Goal: Task Accomplishment & Management: Use online tool/utility

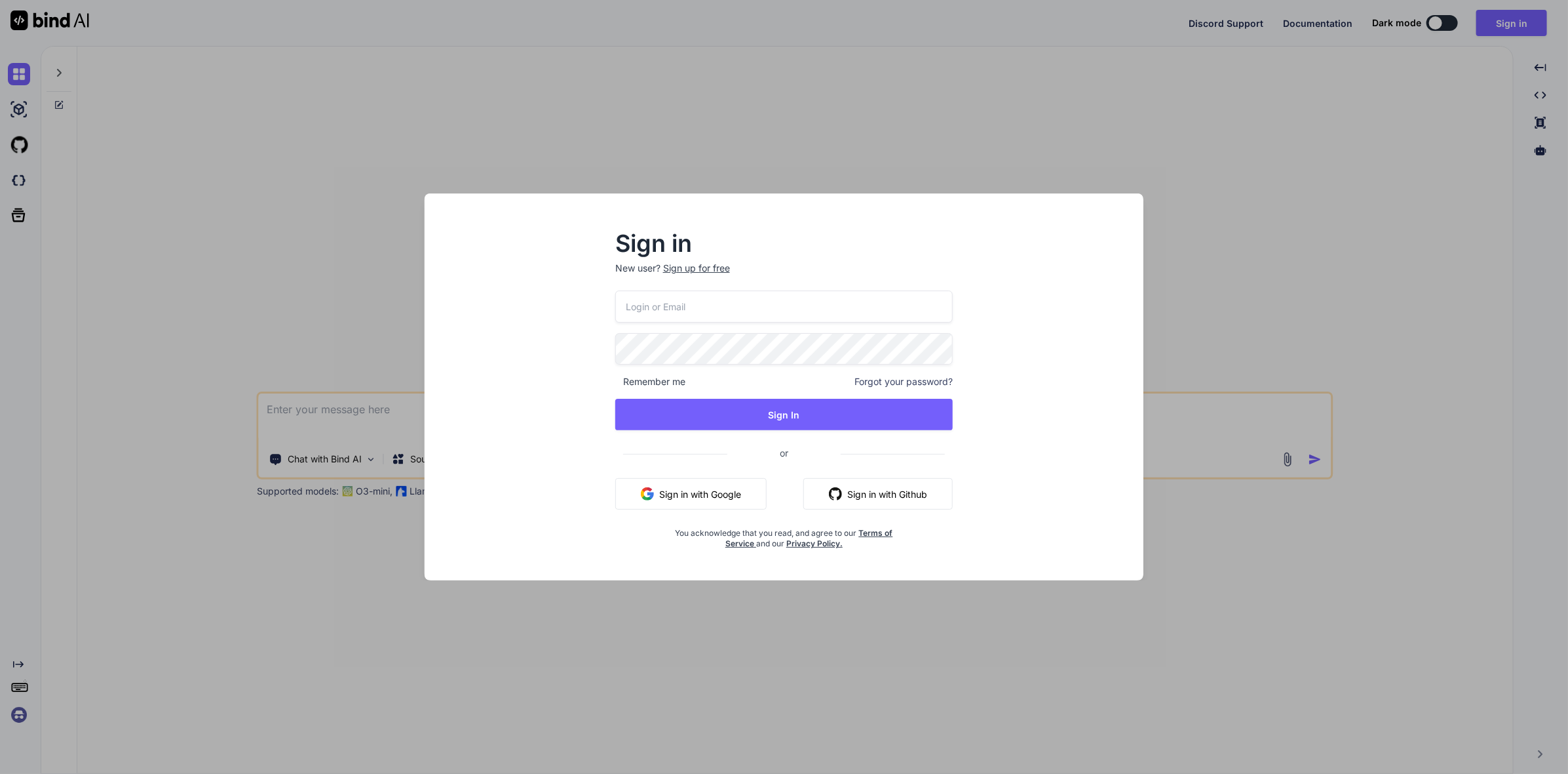
click at [782, 307] on input "email" at bounding box center [784, 306] width 338 height 32
type input "[EMAIL_ADDRESS][DOMAIN_NAME]"
click at [670, 383] on span "Remember me" at bounding box center [650, 382] width 70 height 13
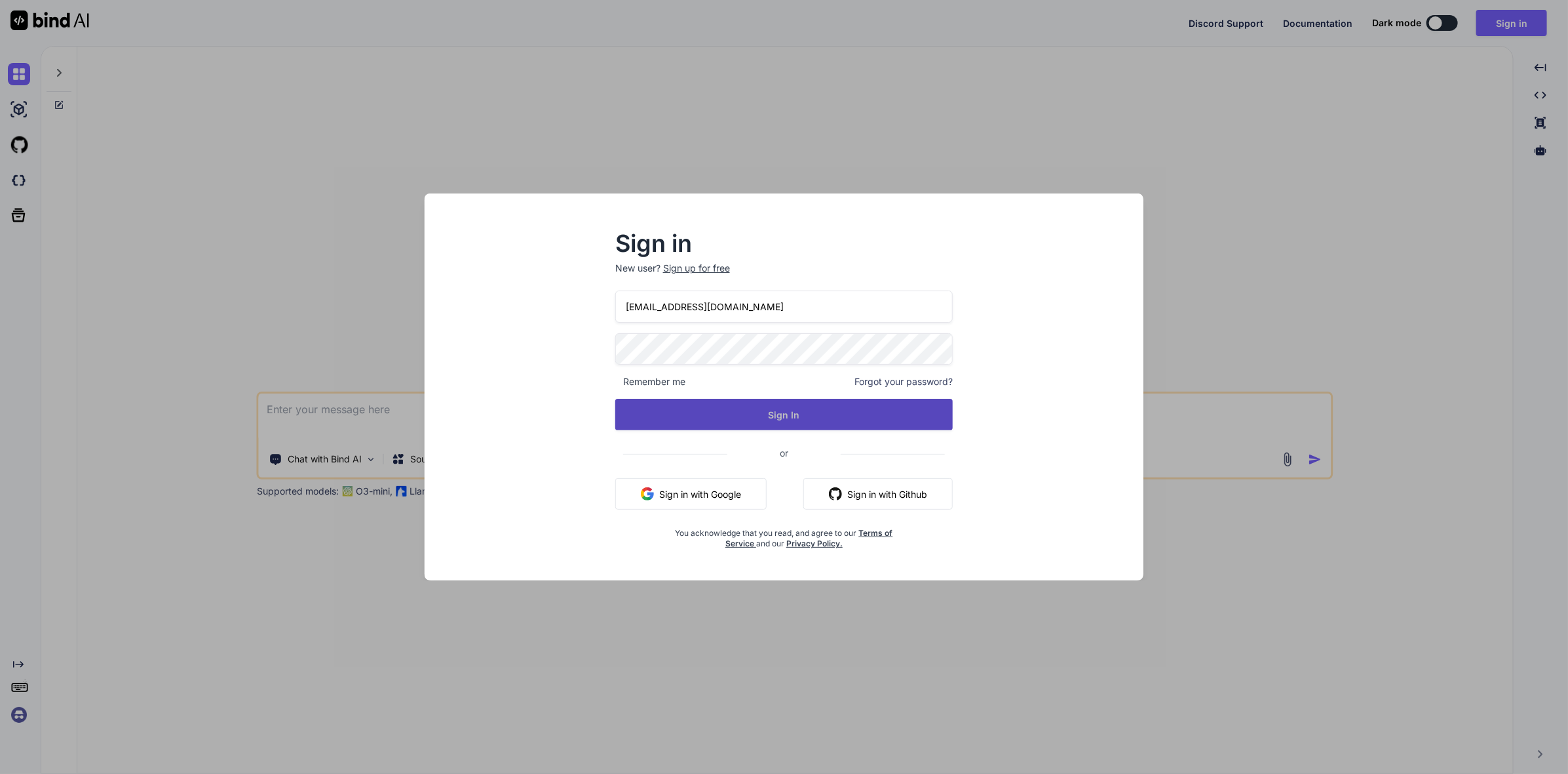
click at [737, 421] on button "Sign In" at bounding box center [784, 414] width 338 height 32
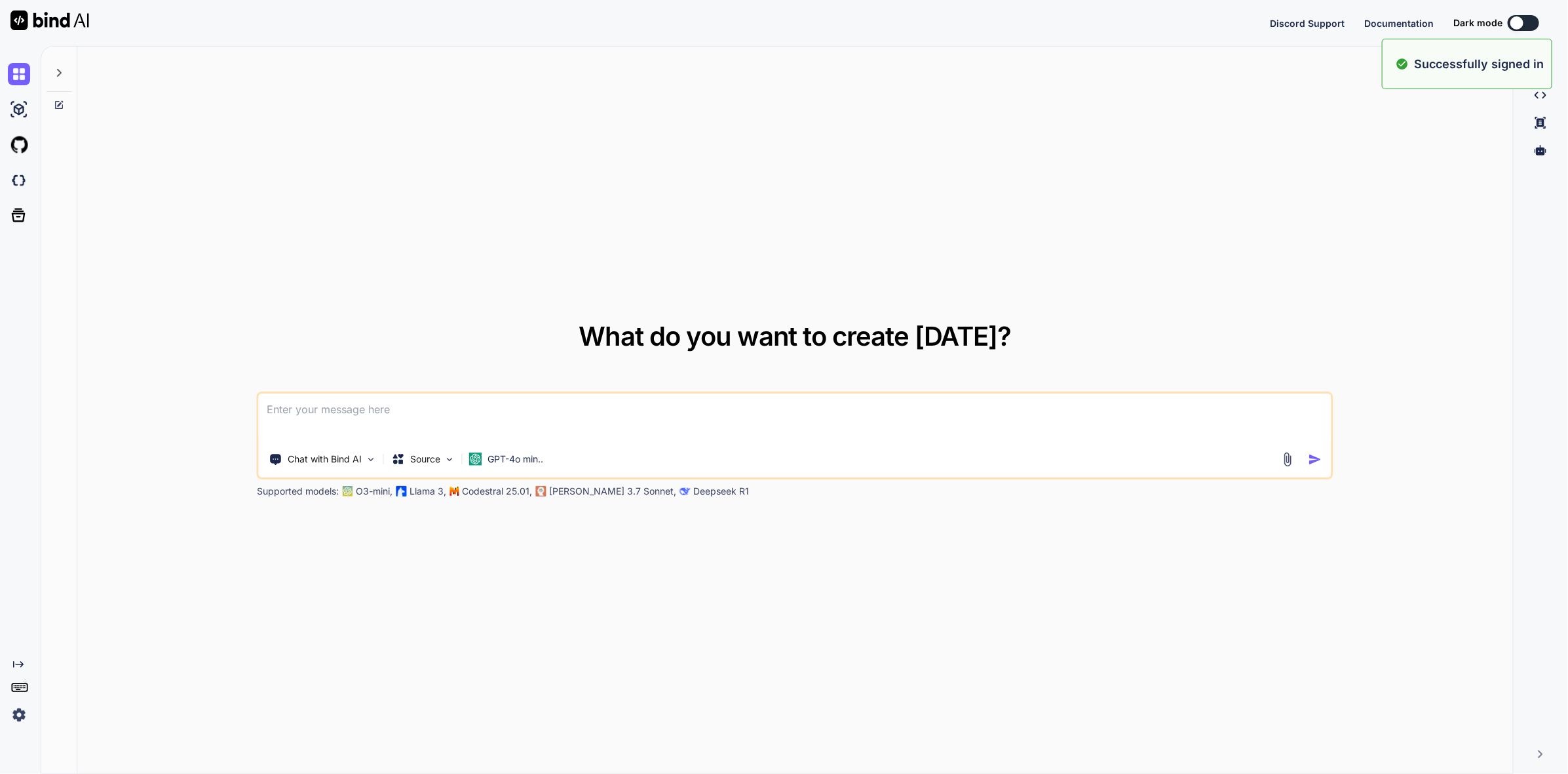
type textarea "x"
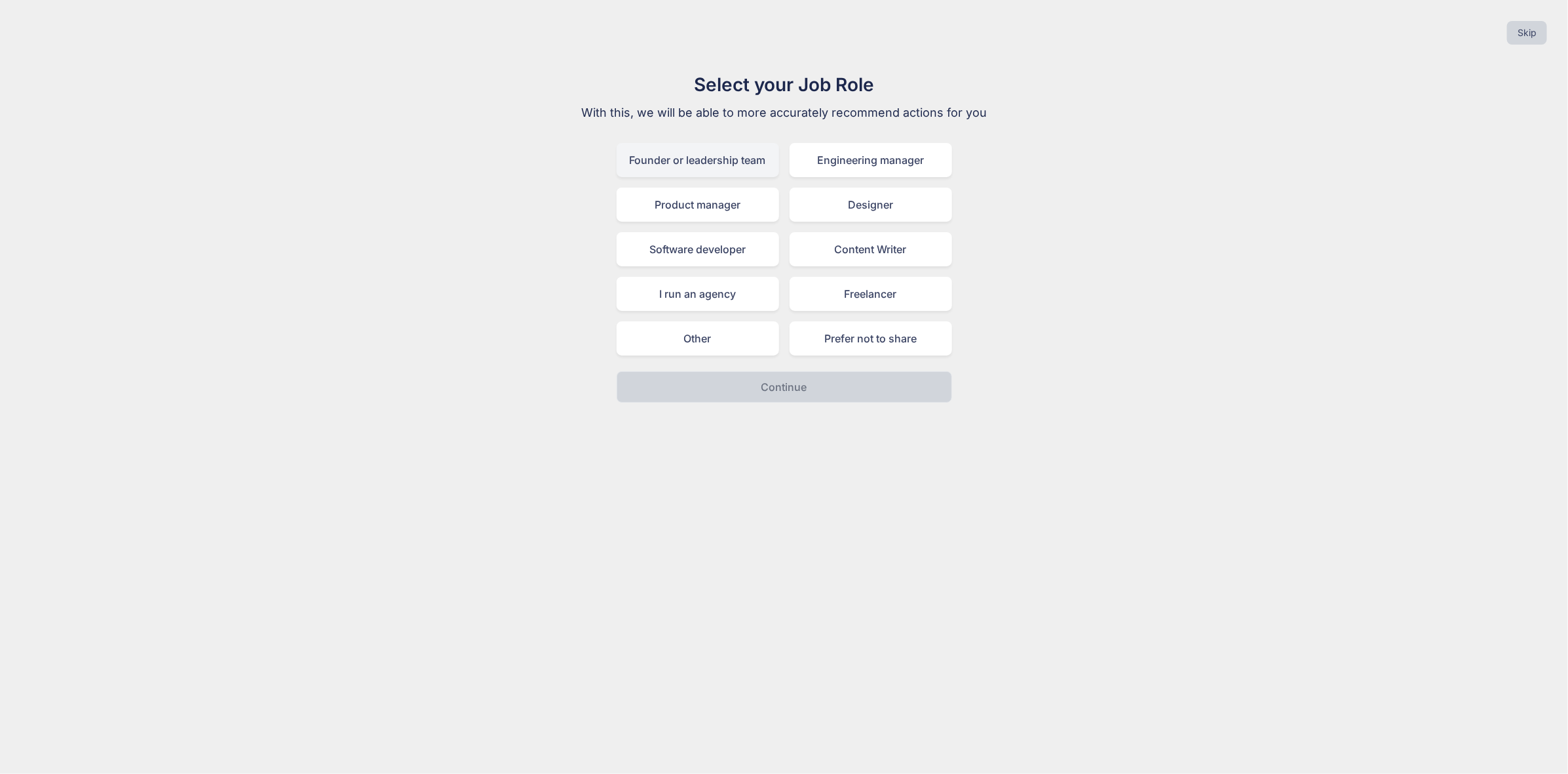
click at [739, 156] on div "Founder or leadership team" at bounding box center [698, 160] width 163 height 34
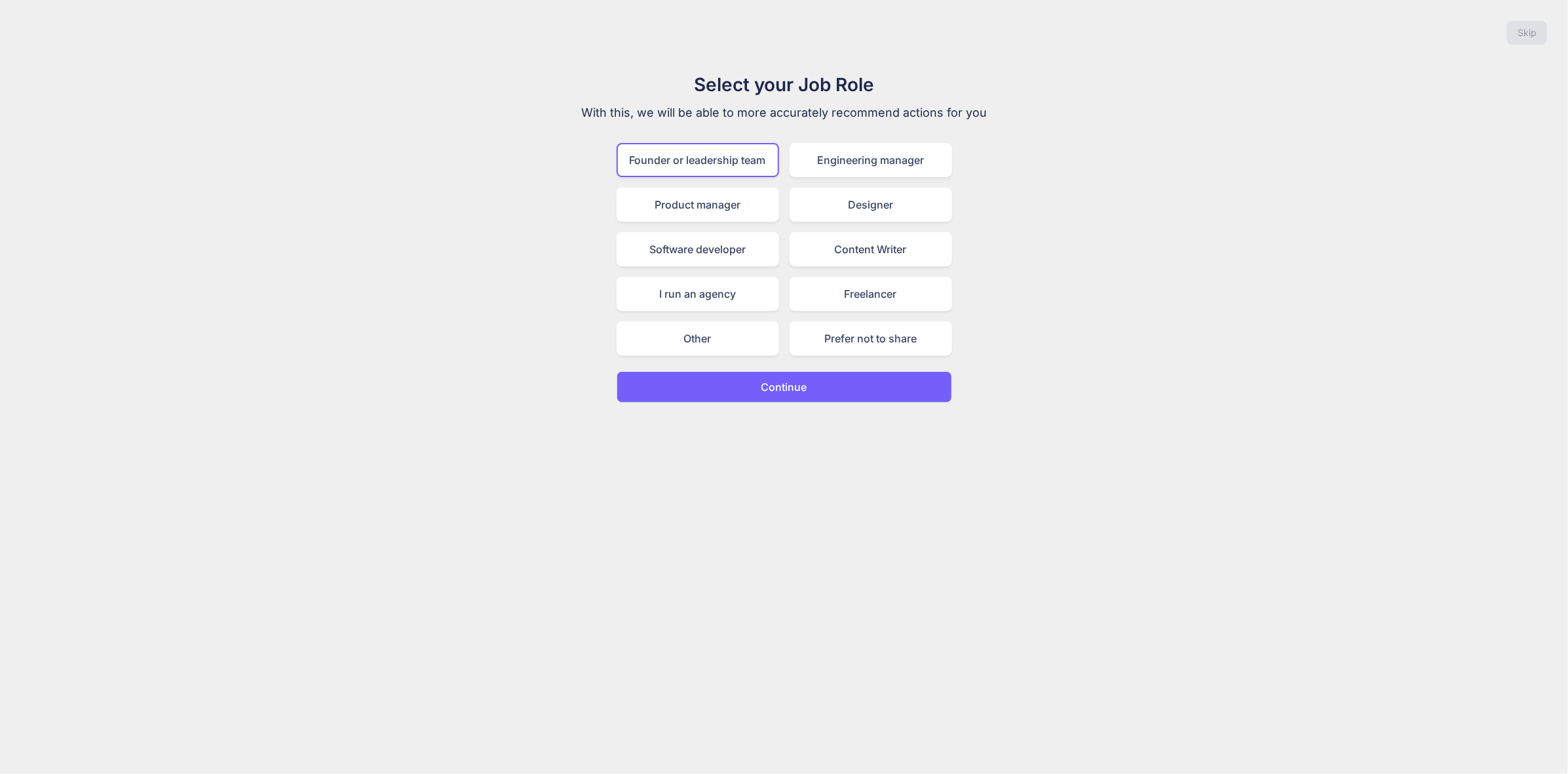
click at [795, 379] on p "Continue" at bounding box center [784, 387] width 46 height 16
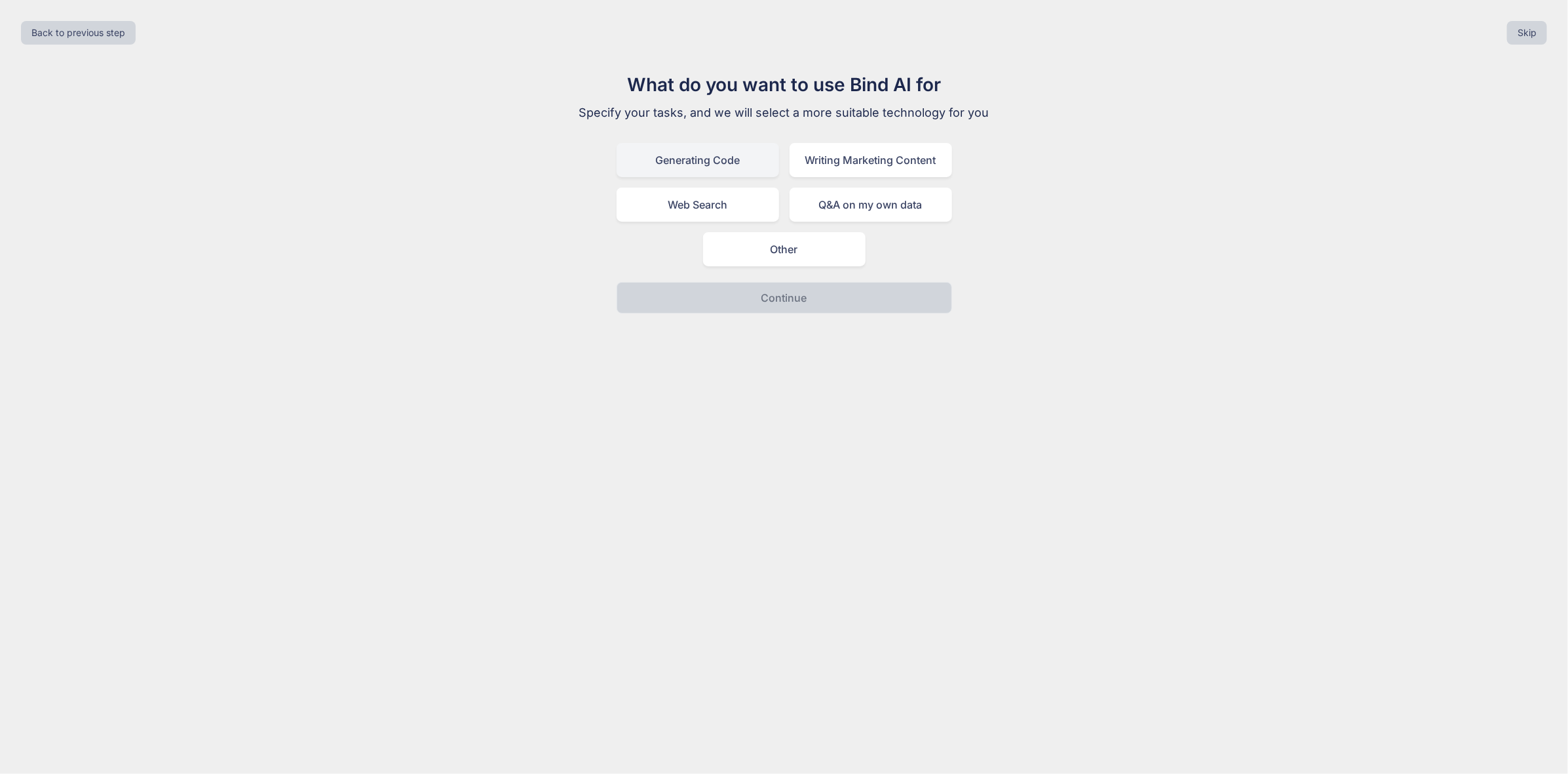
click at [722, 166] on div "Generating Code" at bounding box center [698, 160] width 163 height 34
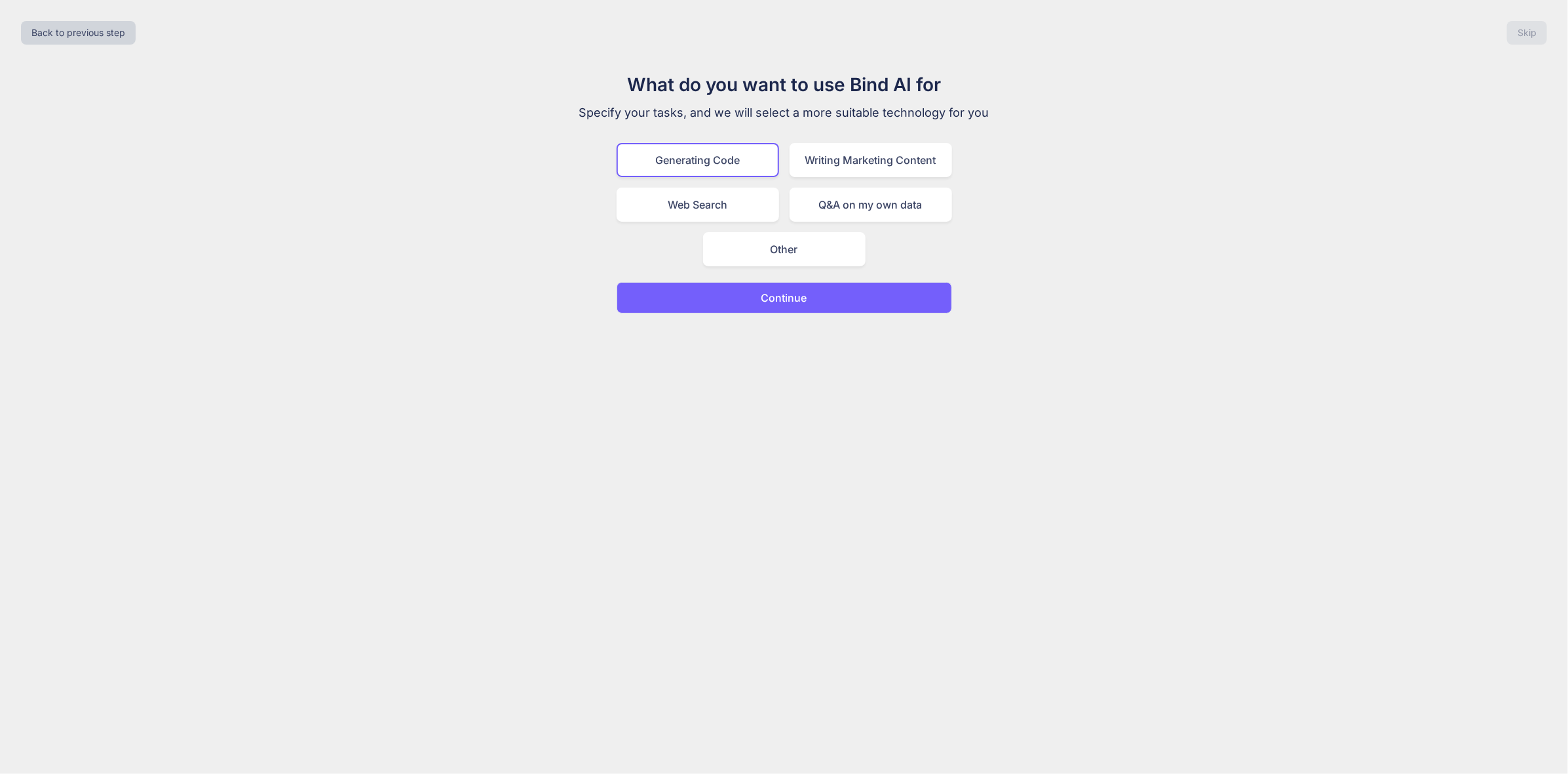
click at [806, 295] on p "Continue" at bounding box center [784, 298] width 46 height 16
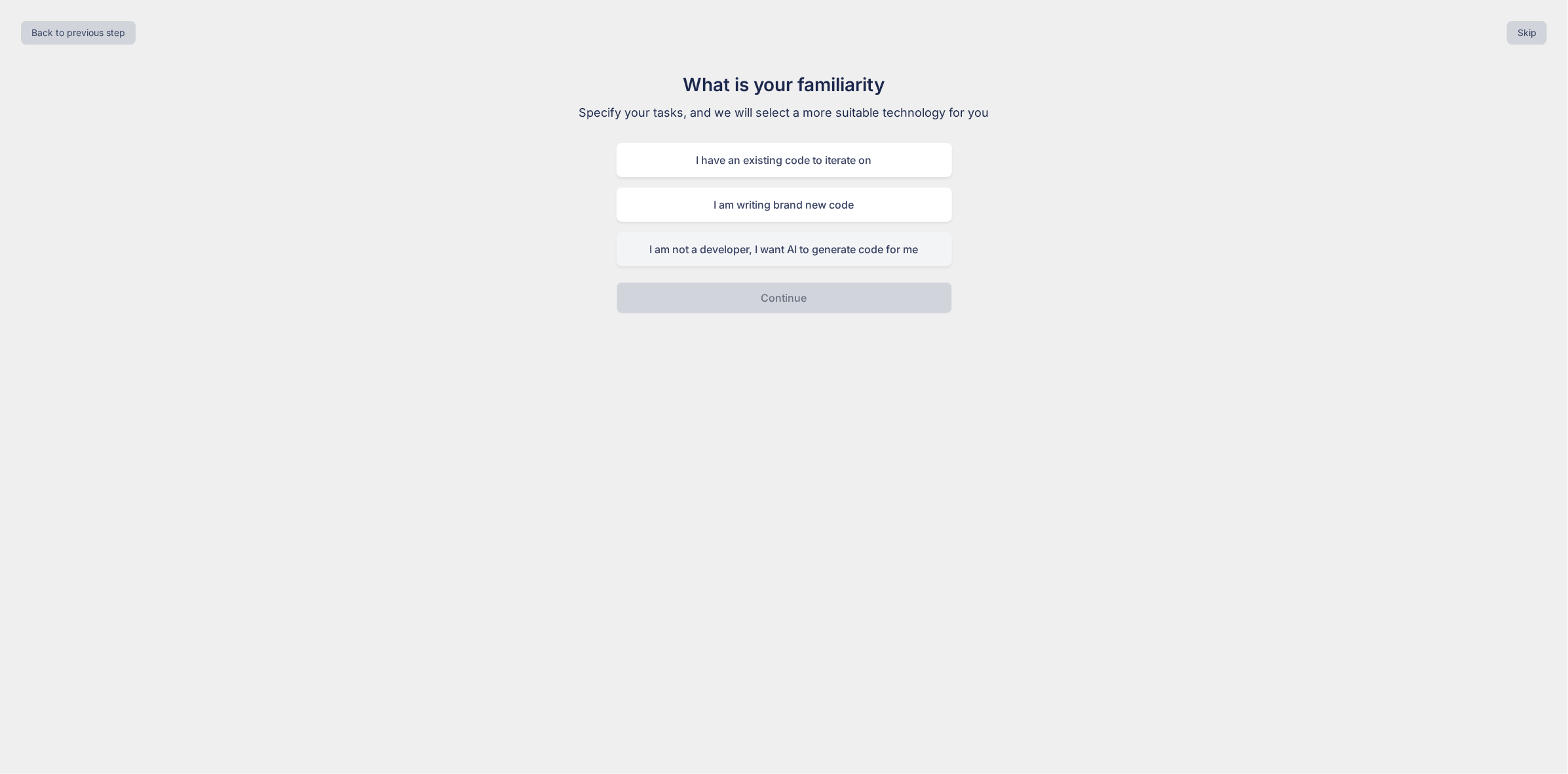
click at [829, 248] on div "I am not a developer, I want AI to generate code for me" at bounding box center [784, 249] width 336 height 34
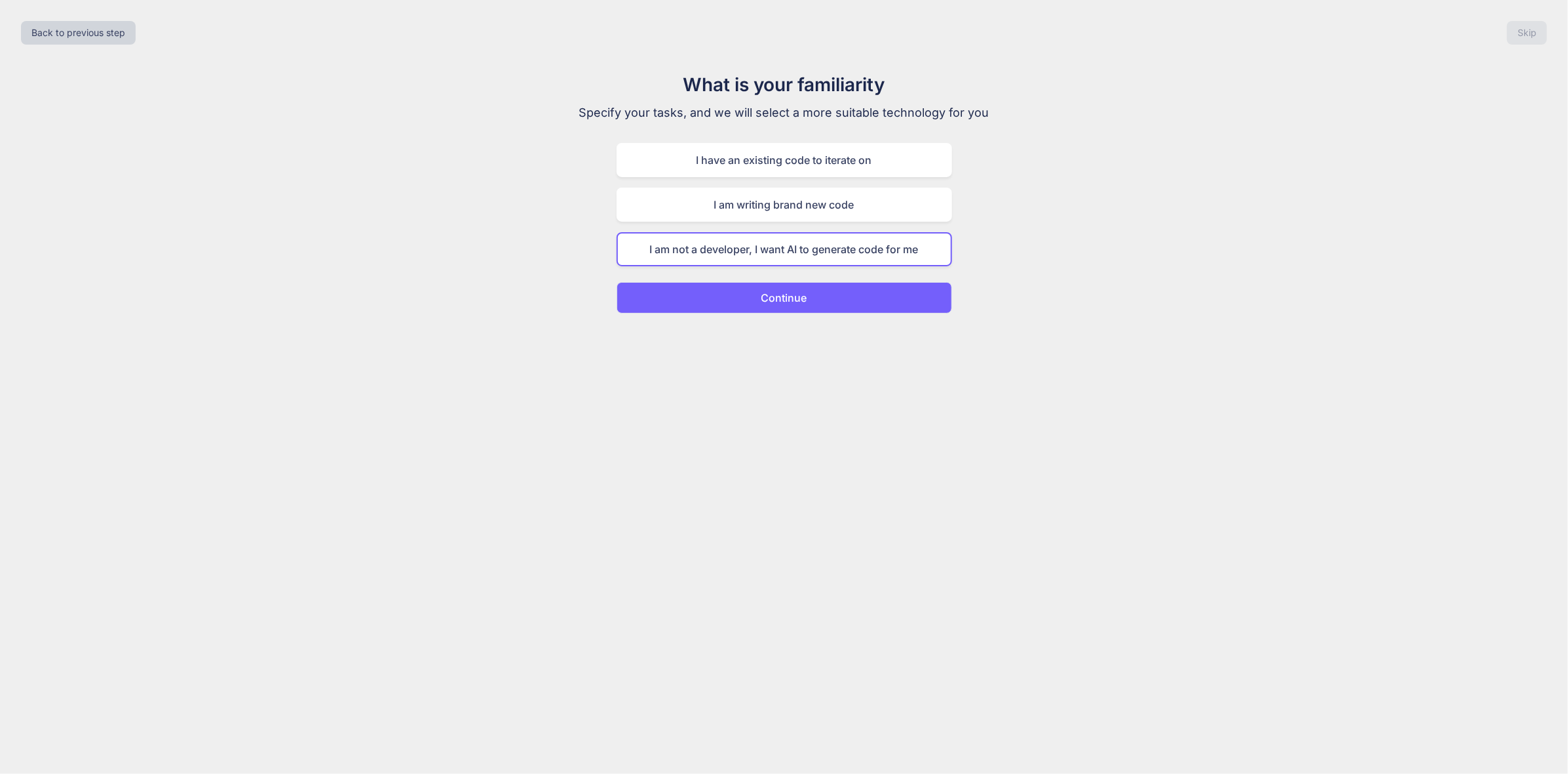
click at [829, 289] on button "Continue" at bounding box center [784, 298] width 336 height 32
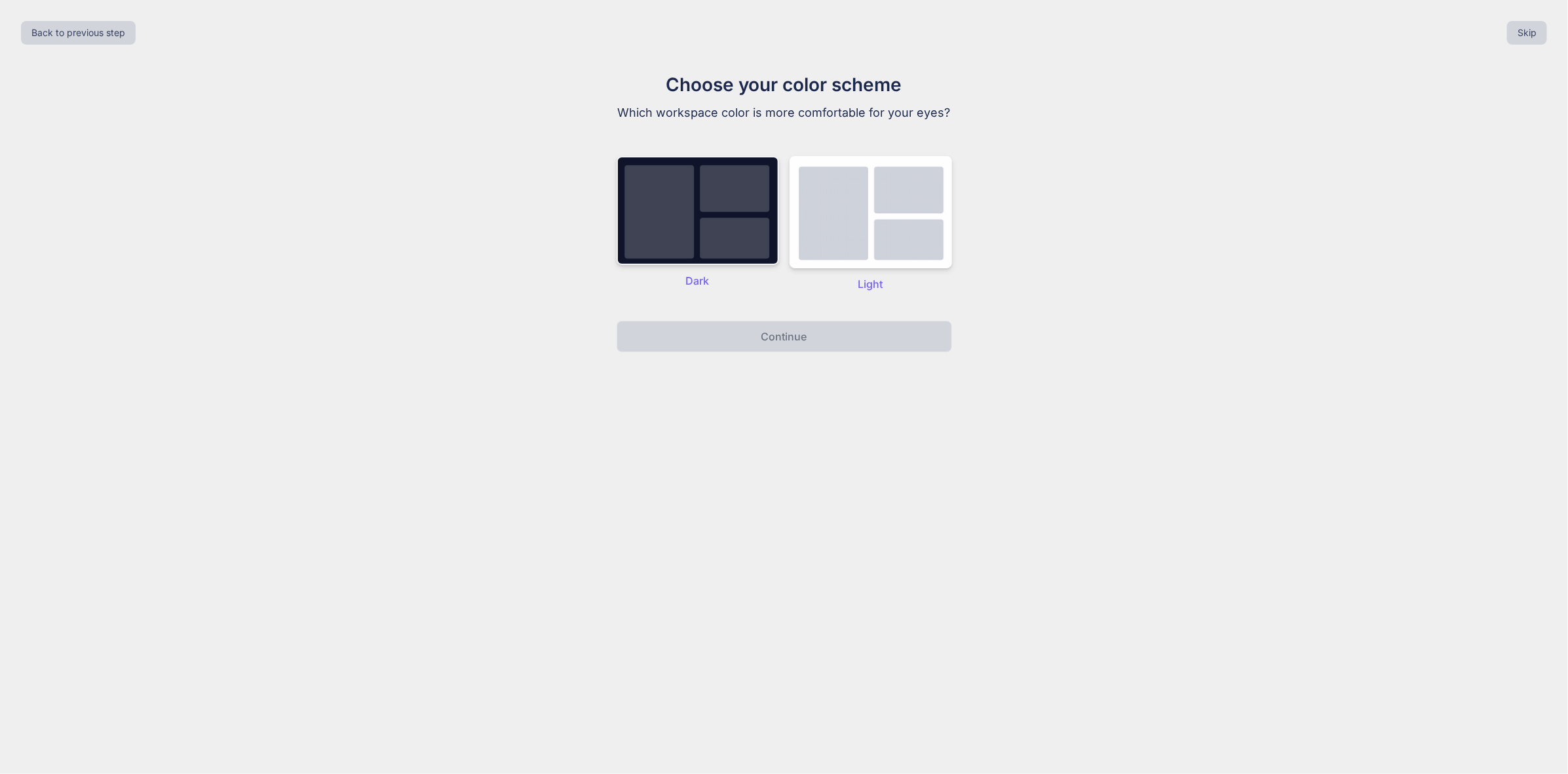
click at [743, 251] on img at bounding box center [698, 210] width 163 height 109
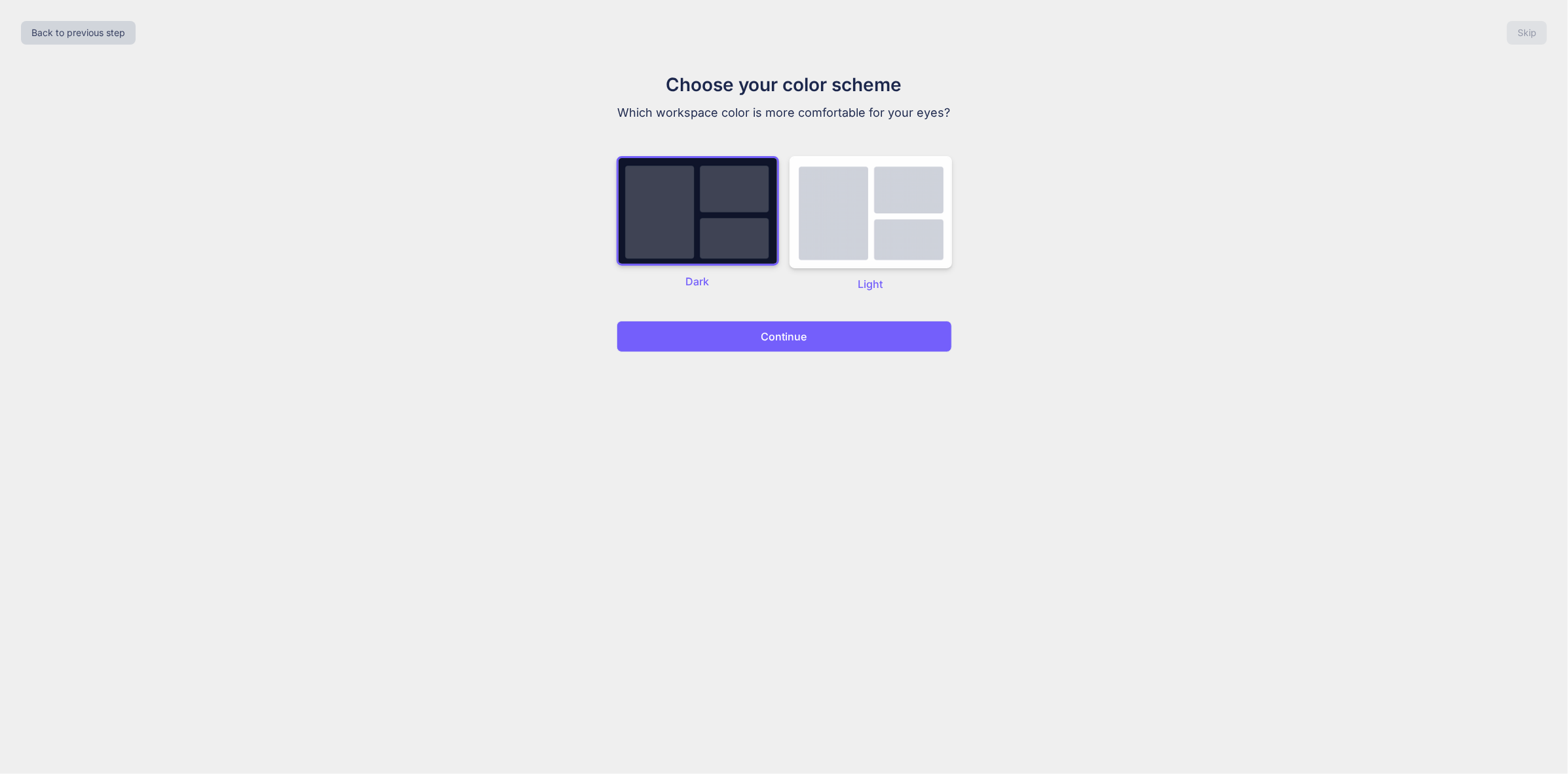
click at [849, 331] on button "Continue" at bounding box center [784, 336] width 336 height 32
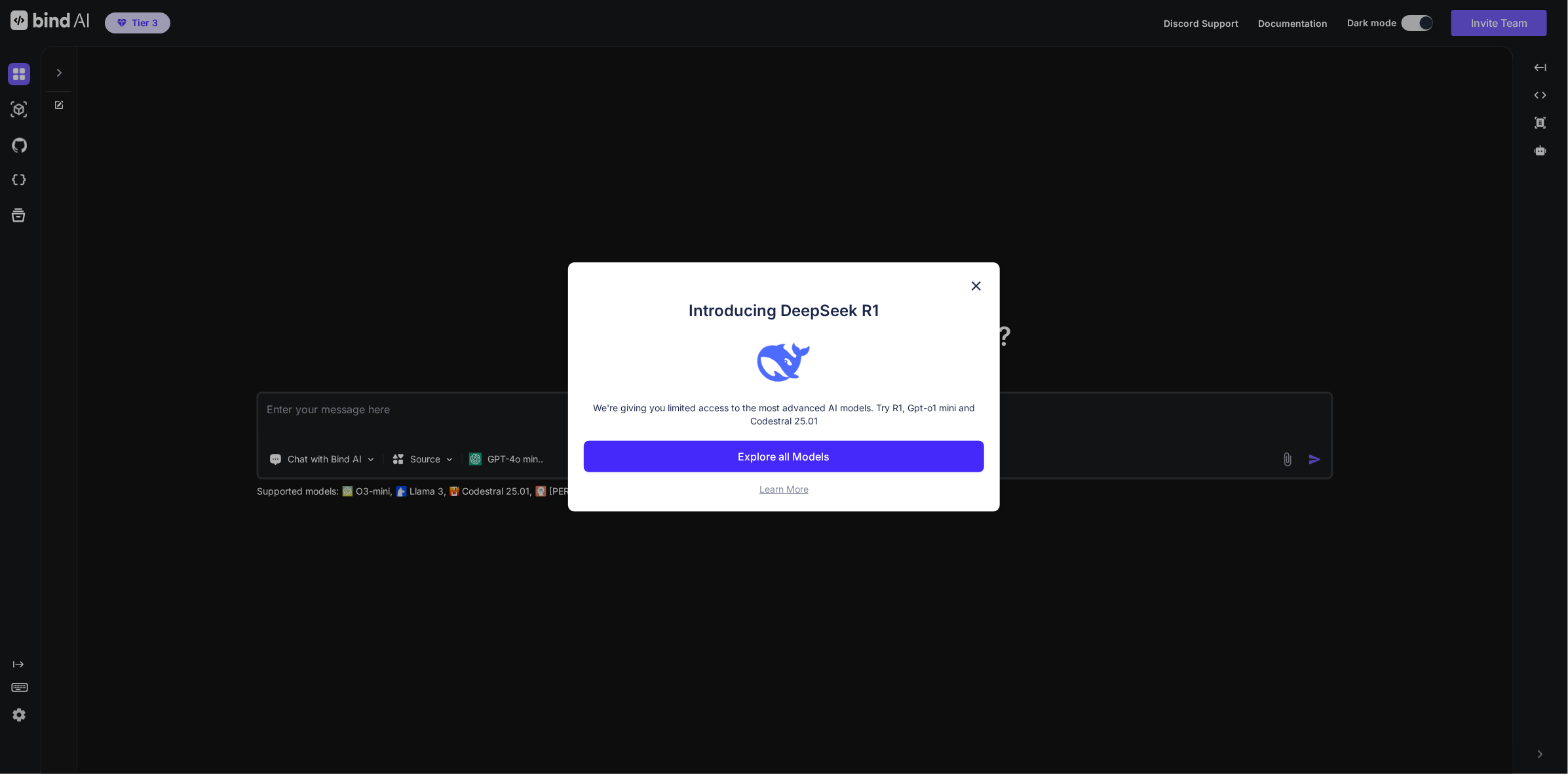
click at [829, 444] on button "Explore all Models" at bounding box center [784, 456] width 400 height 32
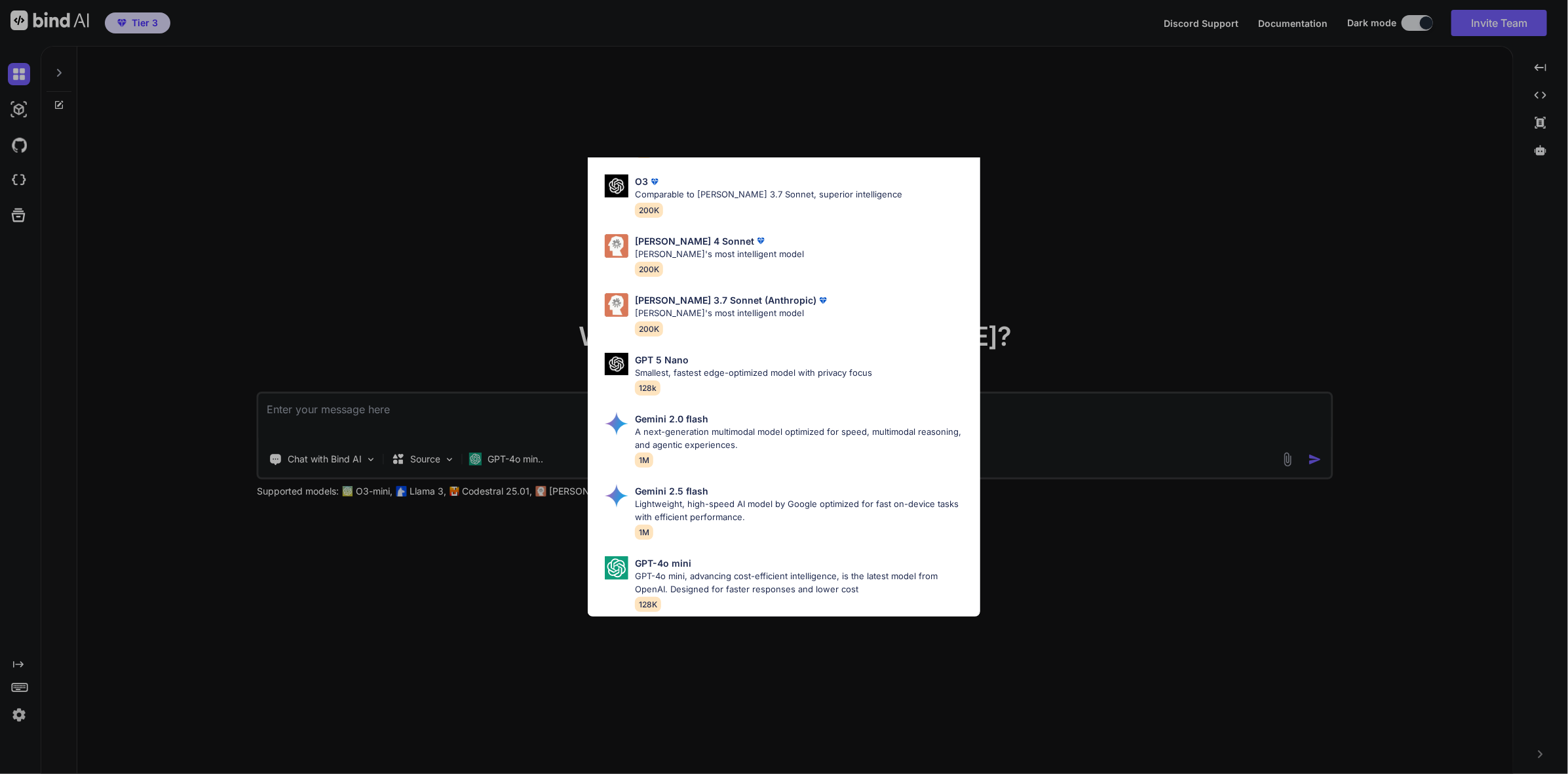
scroll to position [606, 0]
click at [995, 195] on div "All GPT 5 Mini Smaller, fast variant balancing speed and capability for light t…" at bounding box center [784, 387] width 1568 height 774
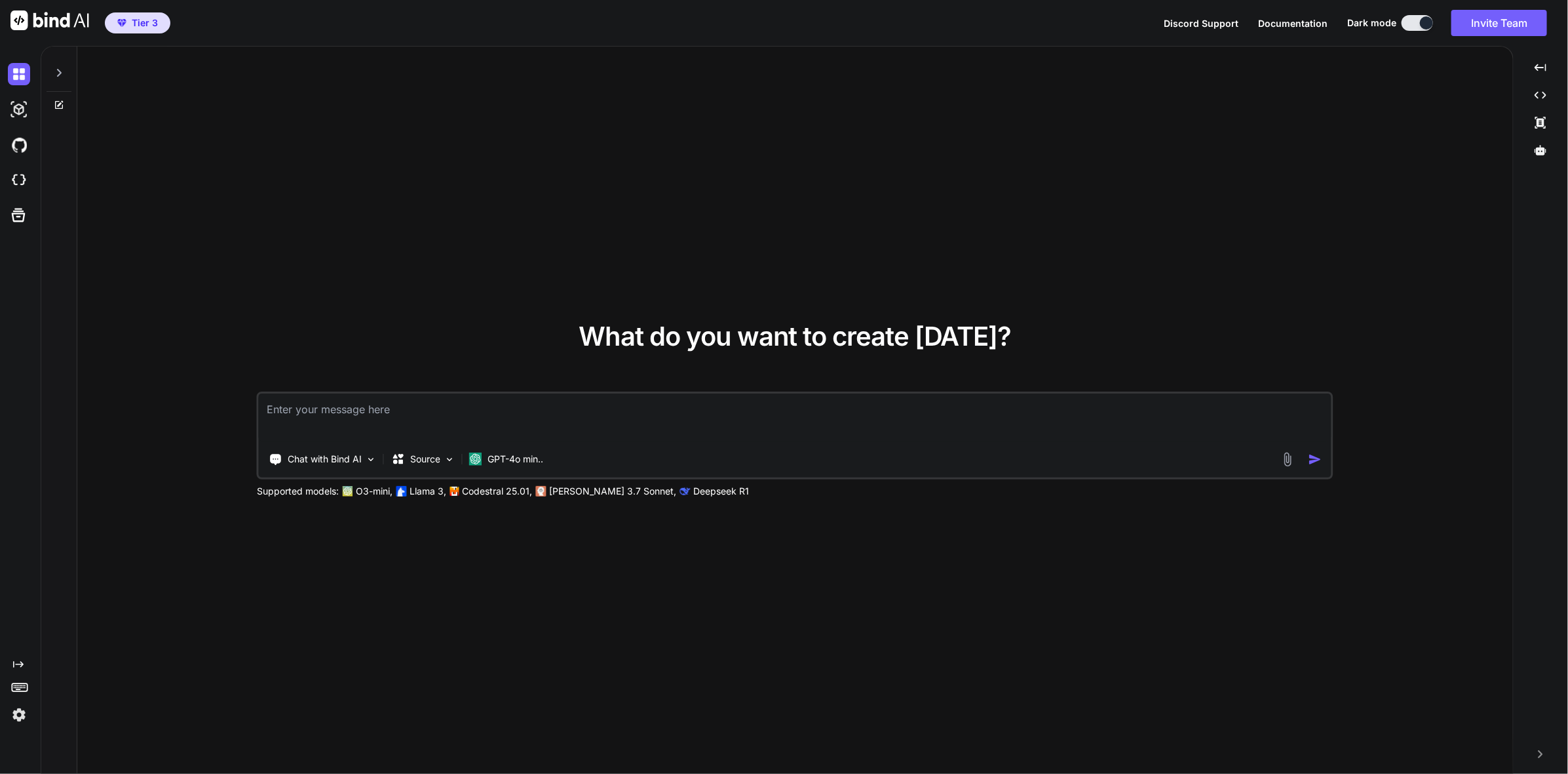
click at [144, 25] on span "Tier 3" at bounding box center [145, 22] width 26 height 13
click at [16, 715] on img at bounding box center [19, 714] width 22 height 22
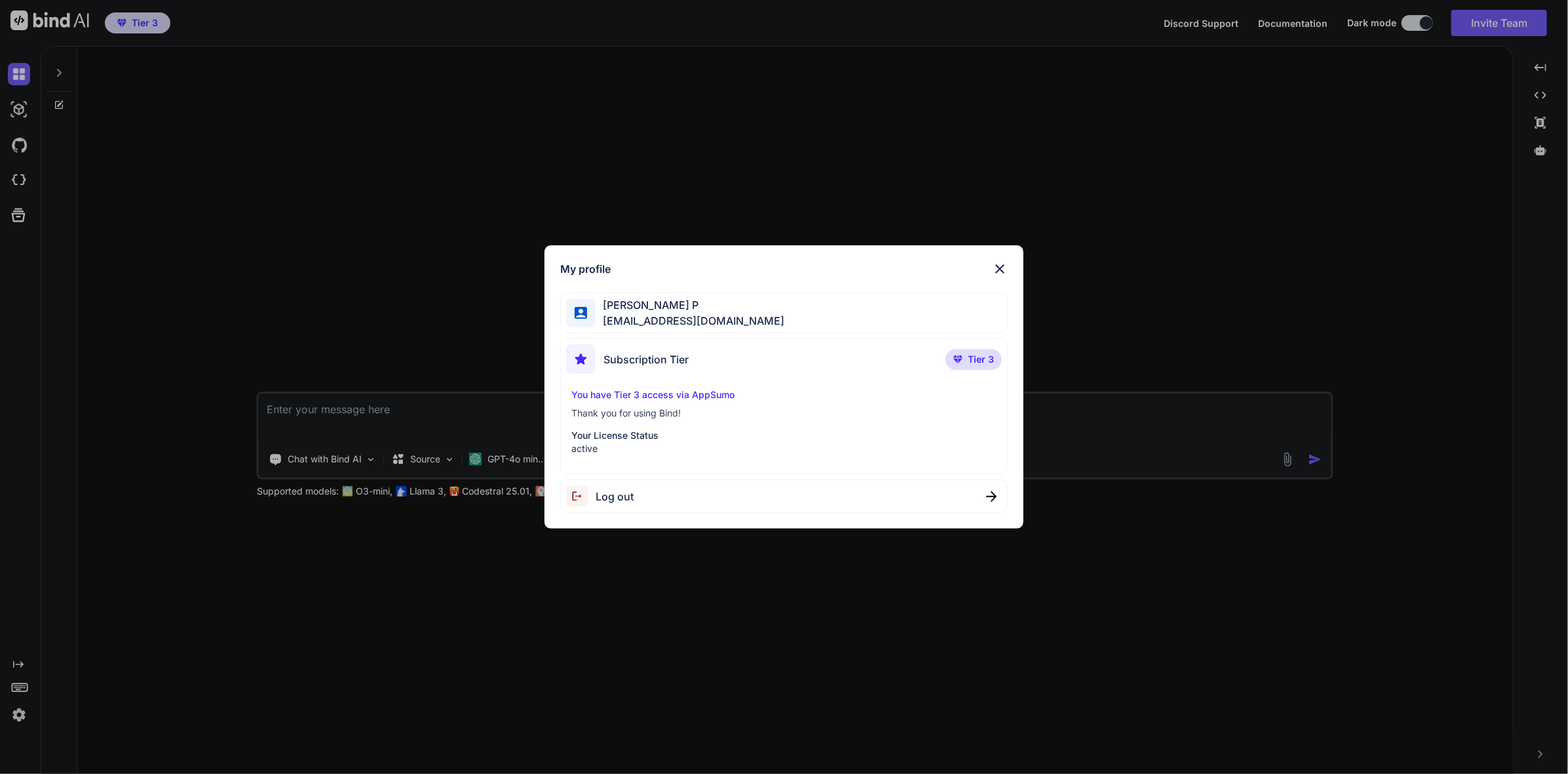
click at [1001, 269] on img at bounding box center [1000, 268] width 16 height 16
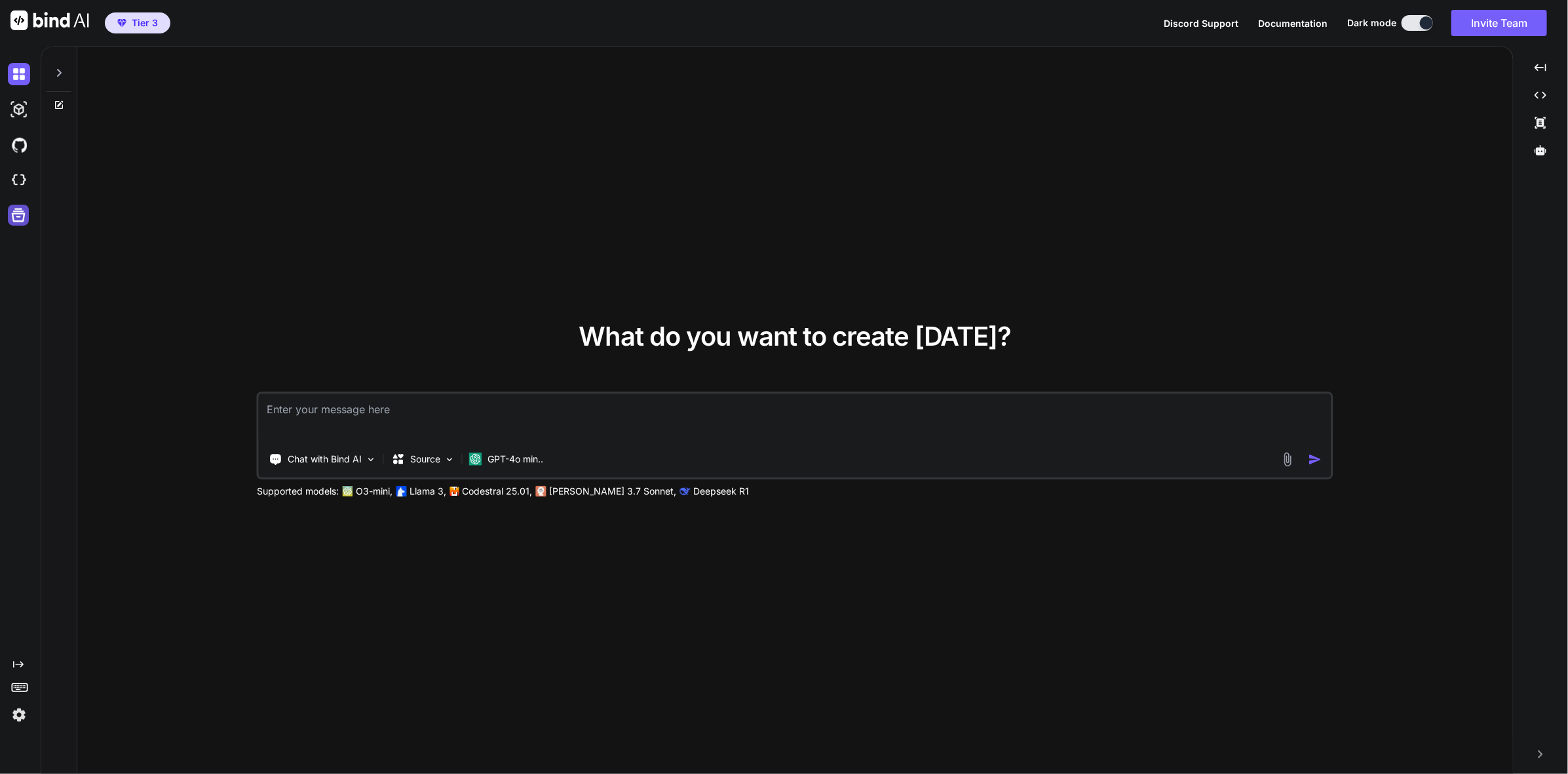
click at [18, 213] on icon at bounding box center [19, 216] width 14 height 14
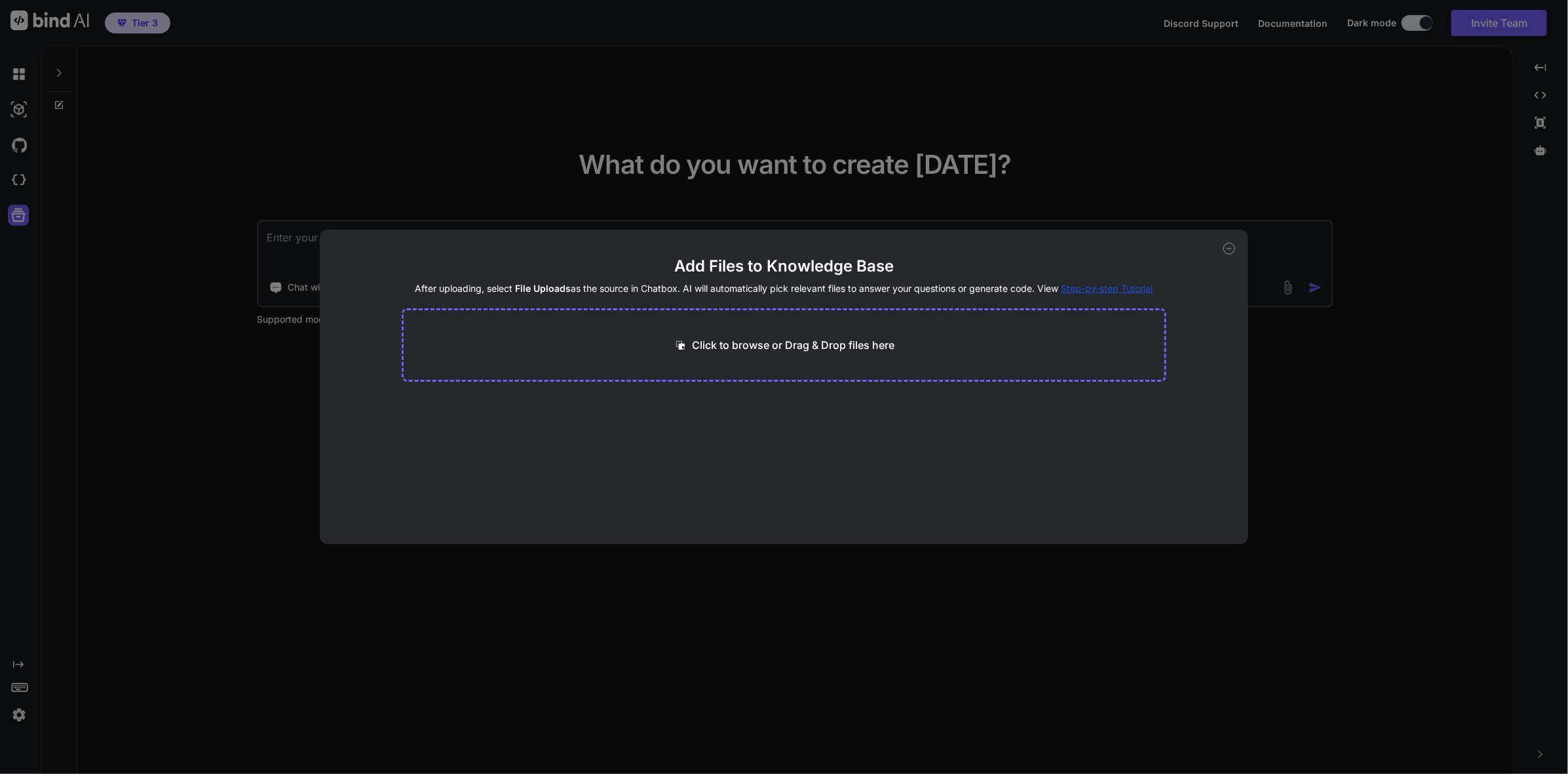
click at [1232, 249] on icon at bounding box center [1229, 248] width 12 height 12
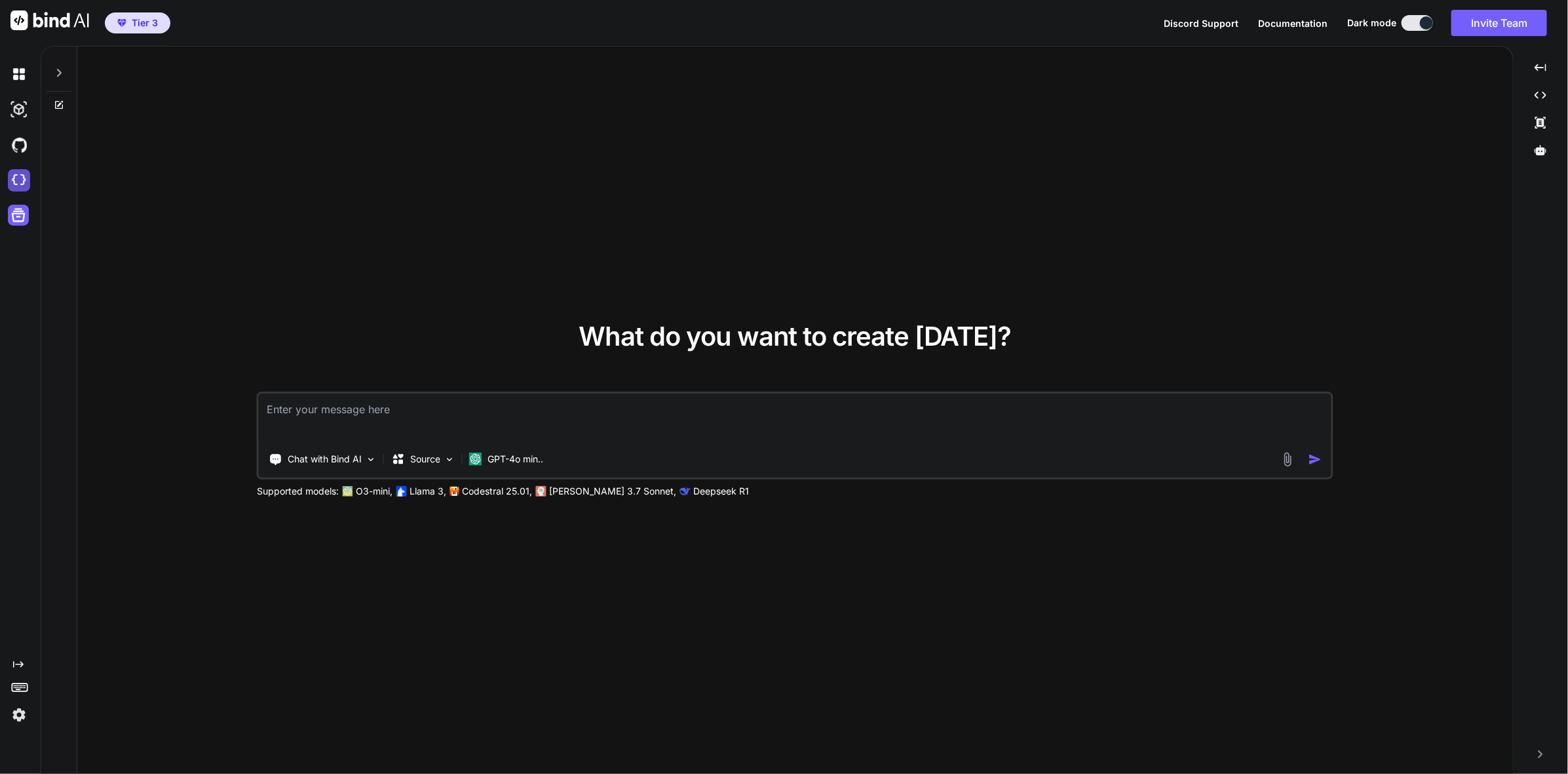
click at [24, 182] on img at bounding box center [19, 180] width 22 height 22
click at [370, 460] on img at bounding box center [371, 459] width 11 height 11
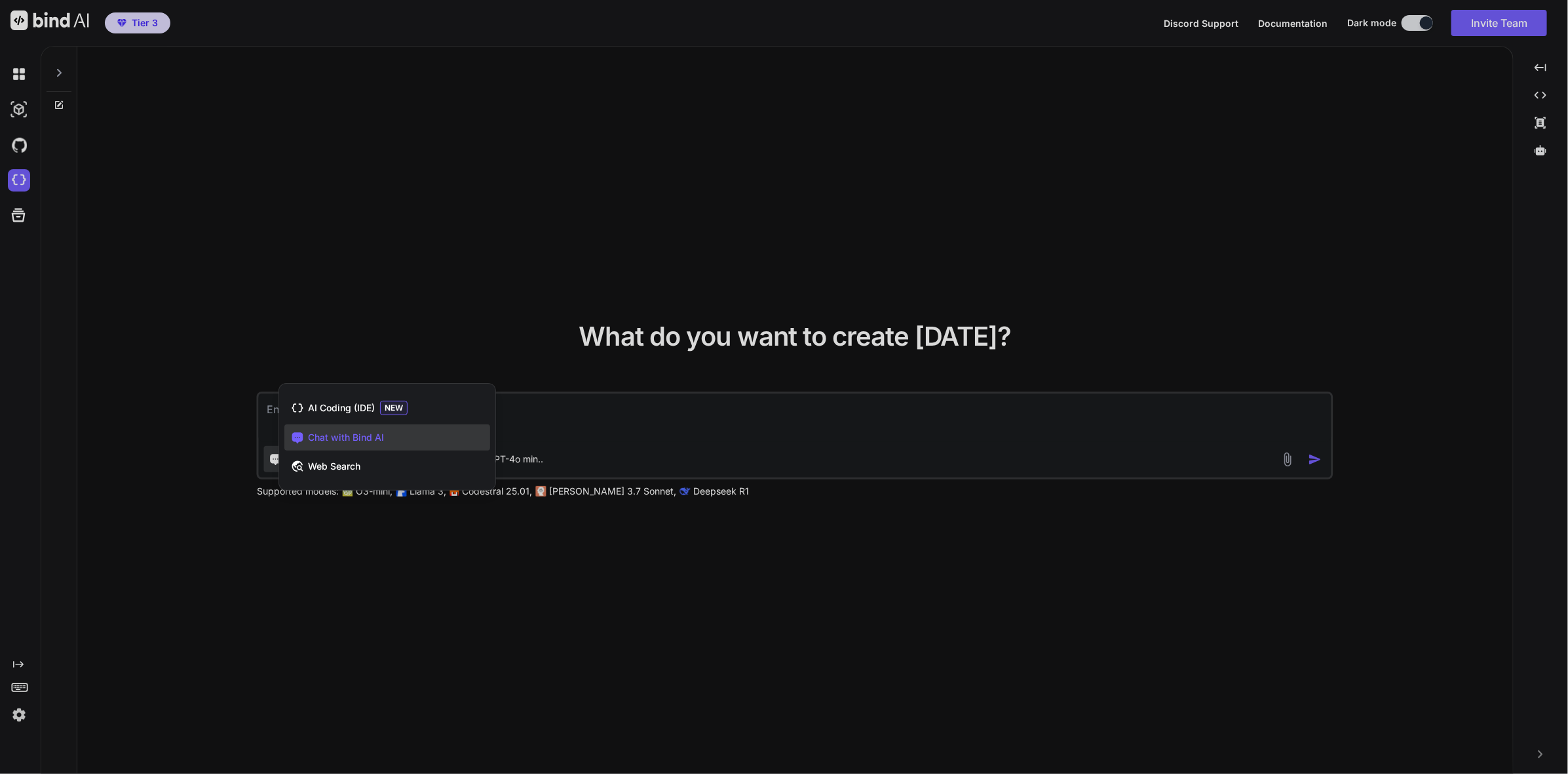
click at [433, 300] on div at bounding box center [784, 387] width 1568 height 774
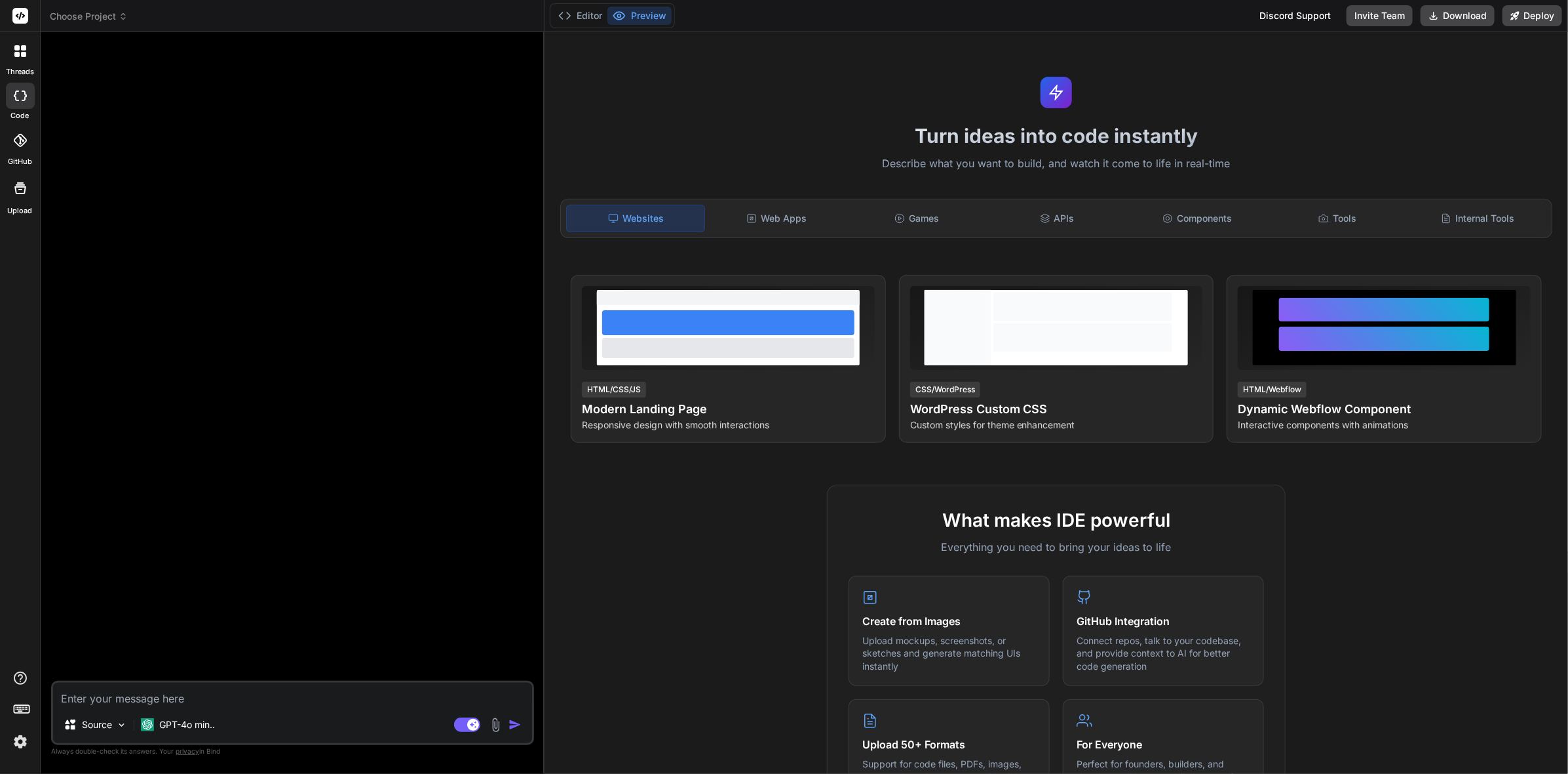
type textarea "x"
click at [808, 210] on div "Web Apps" at bounding box center [777, 219] width 138 height 28
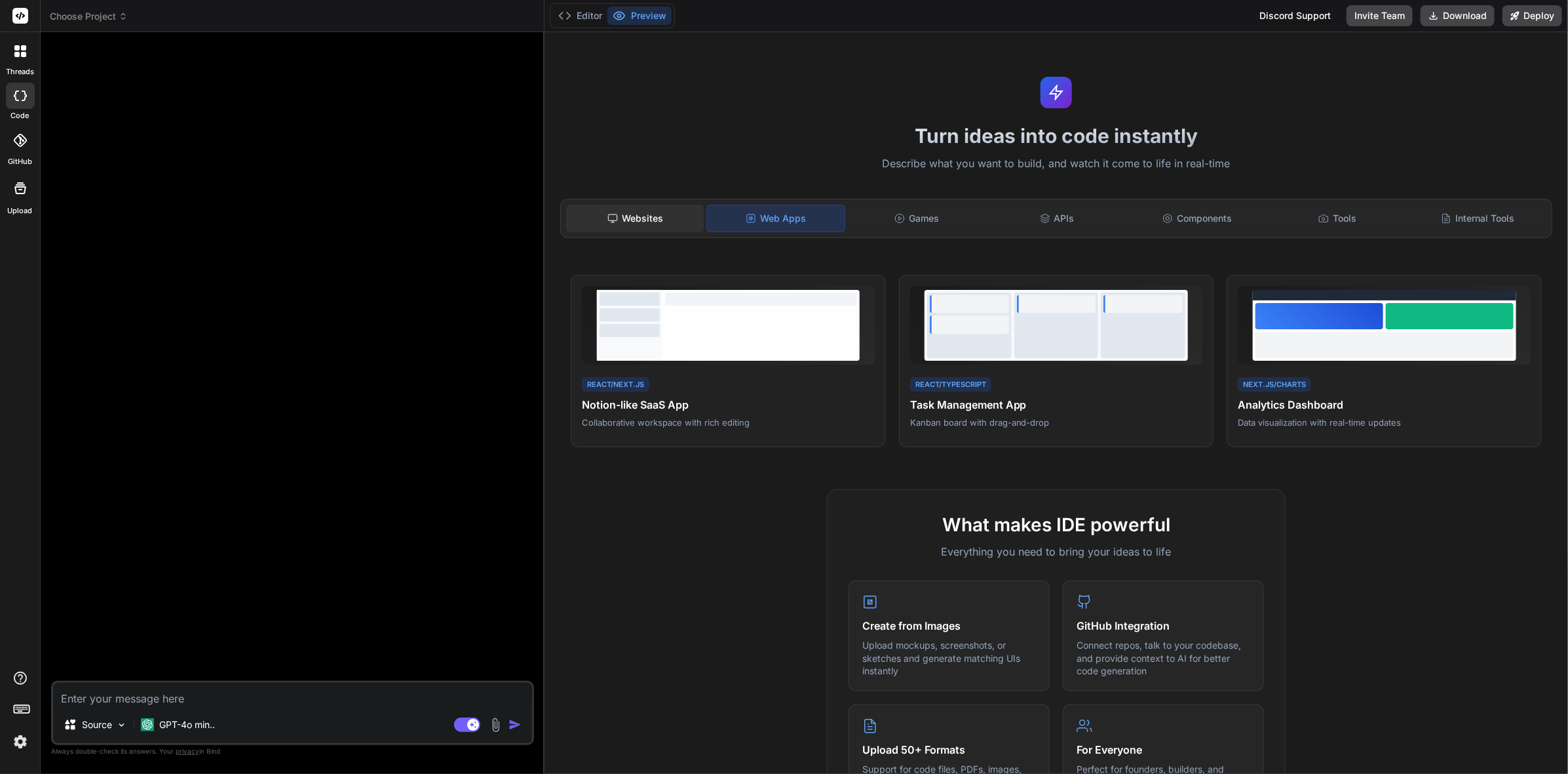
click at [616, 223] on div "Websites" at bounding box center [635, 219] width 138 height 28
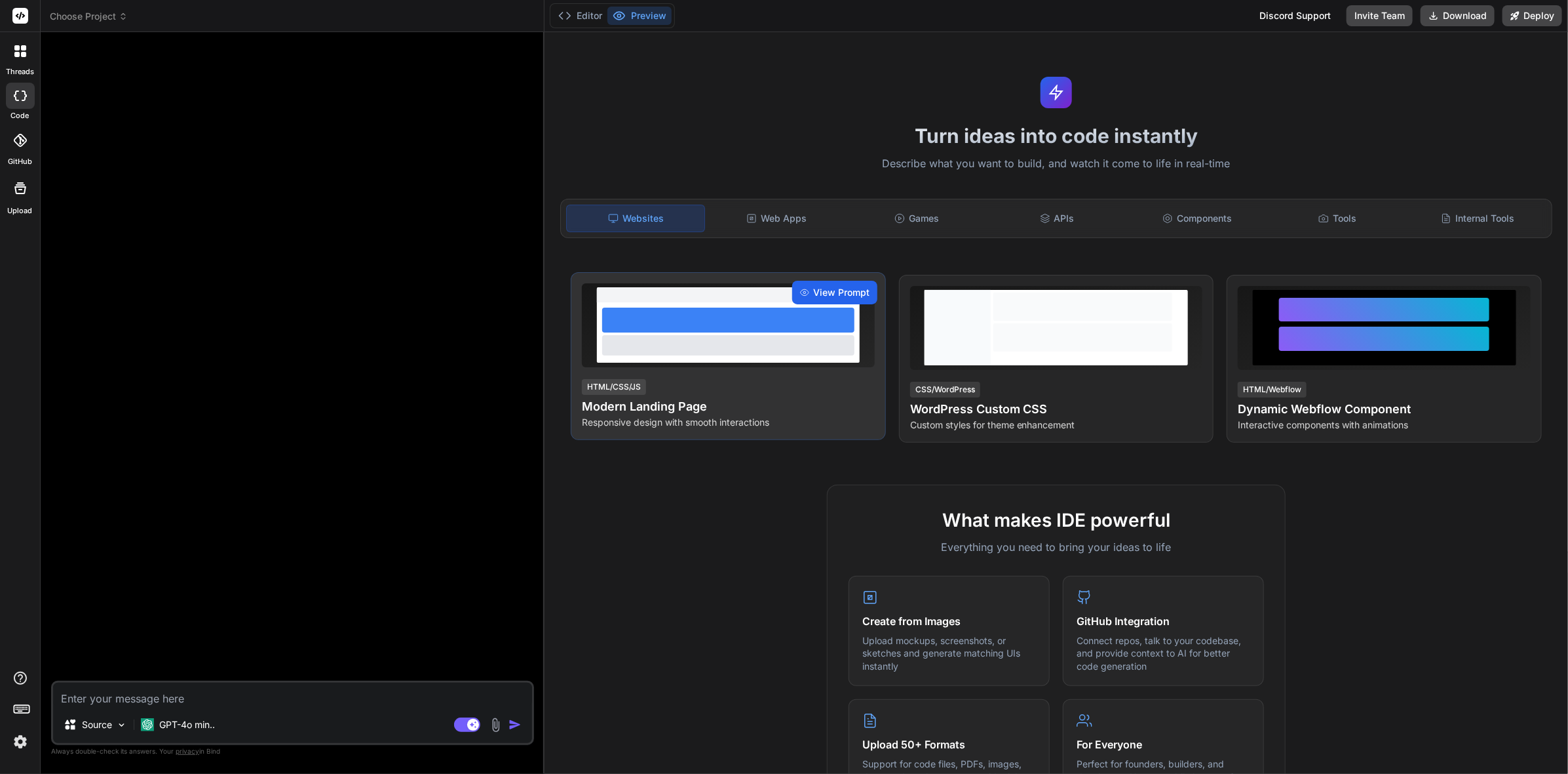
click at [824, 288] on span "View Prompt" at bounding box center [841, 292] width 57 height 13
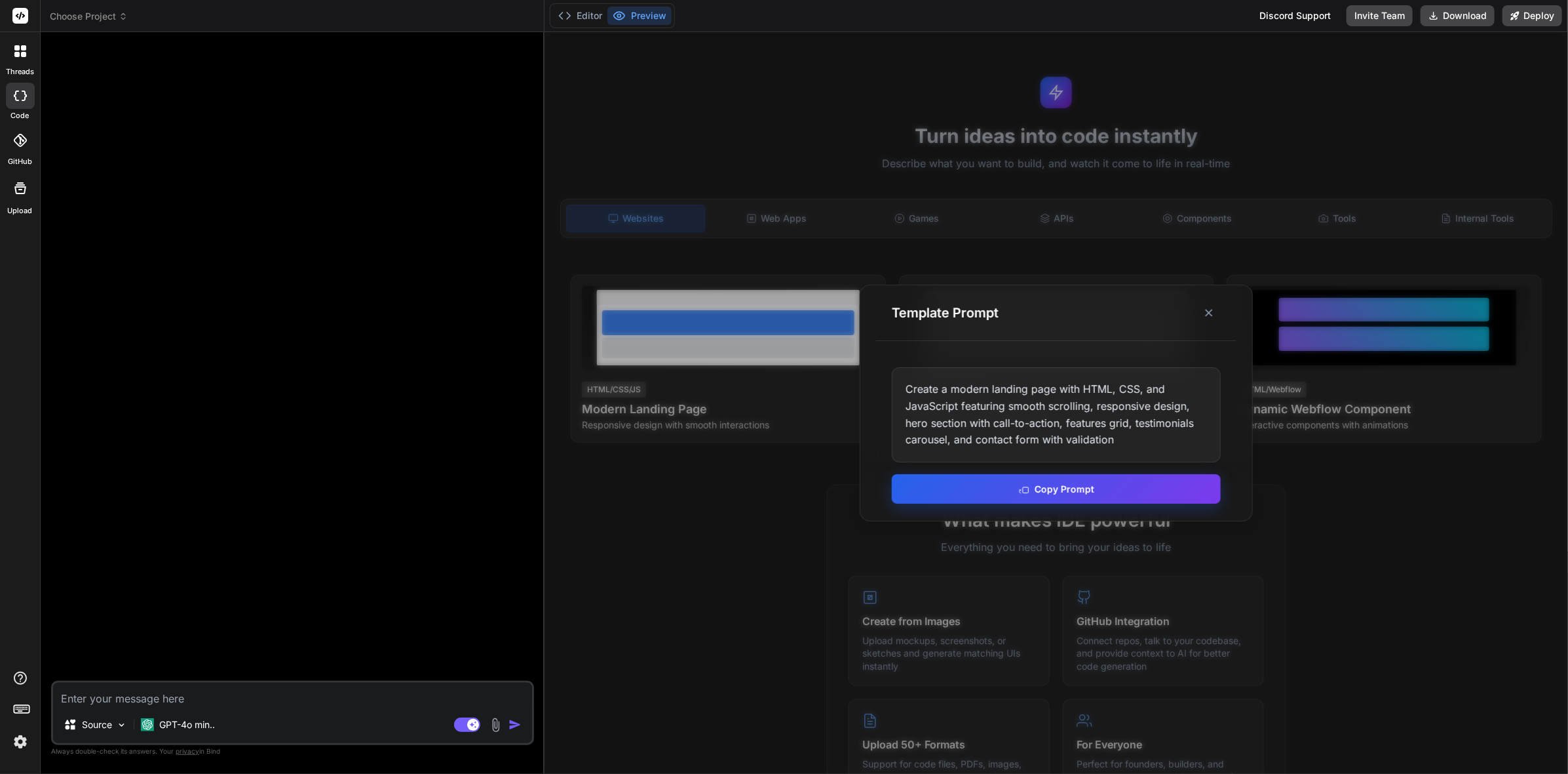
click at [1057, 482] on button "Copy Prompt" at bounding box center [1056, 489] width 329 height 29
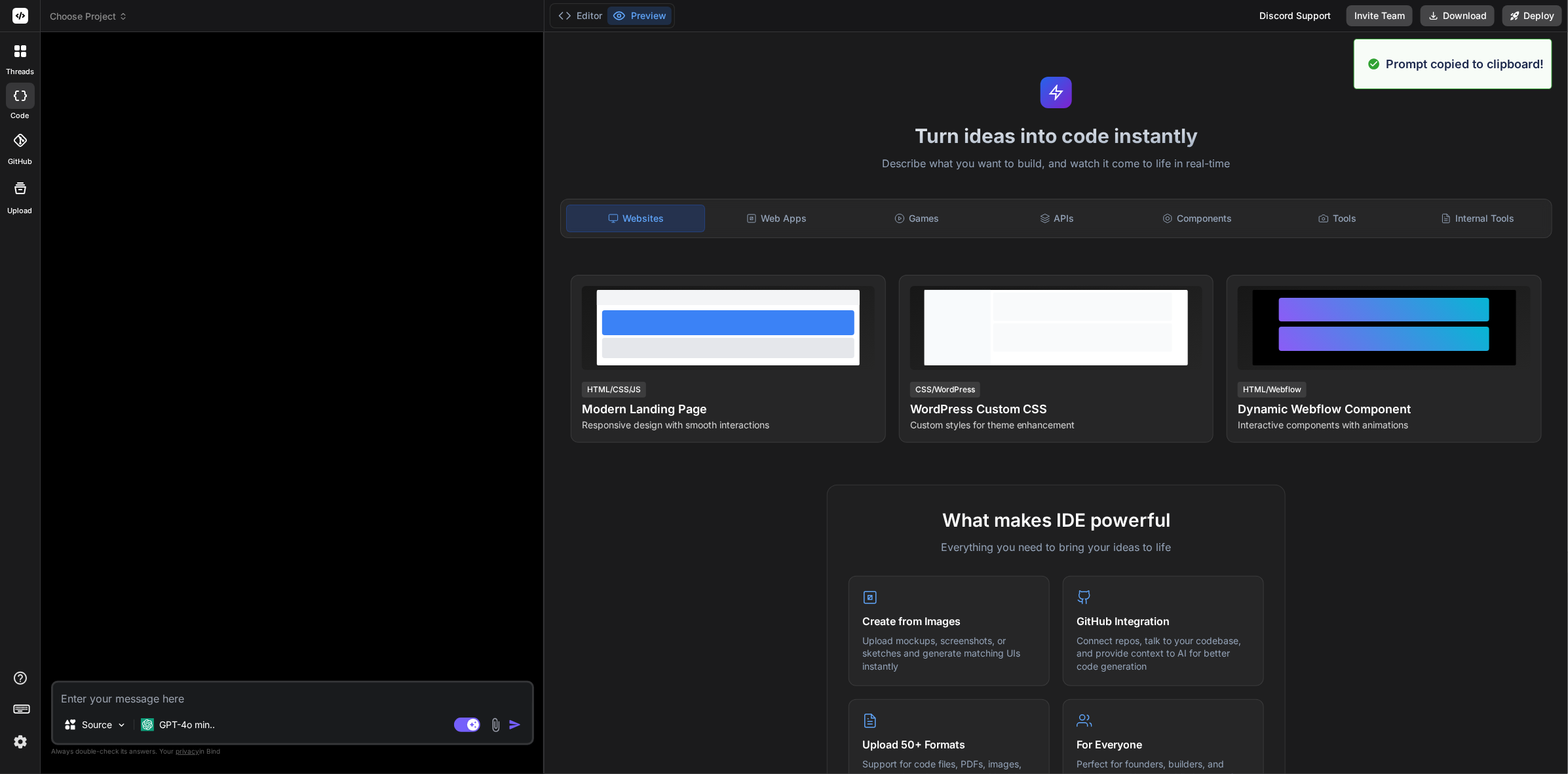
click at [286, 700] on textarea at bounding box center [292, 694] width 479 height 23
paste textarea "Create a modern landing page with HTML, CSS, and JavaScript featuring smooth sc…"
type textarea "Create a modern landing page with HTML, CSS, and JavaScript featuring smooth sc…"
type textarea "x"
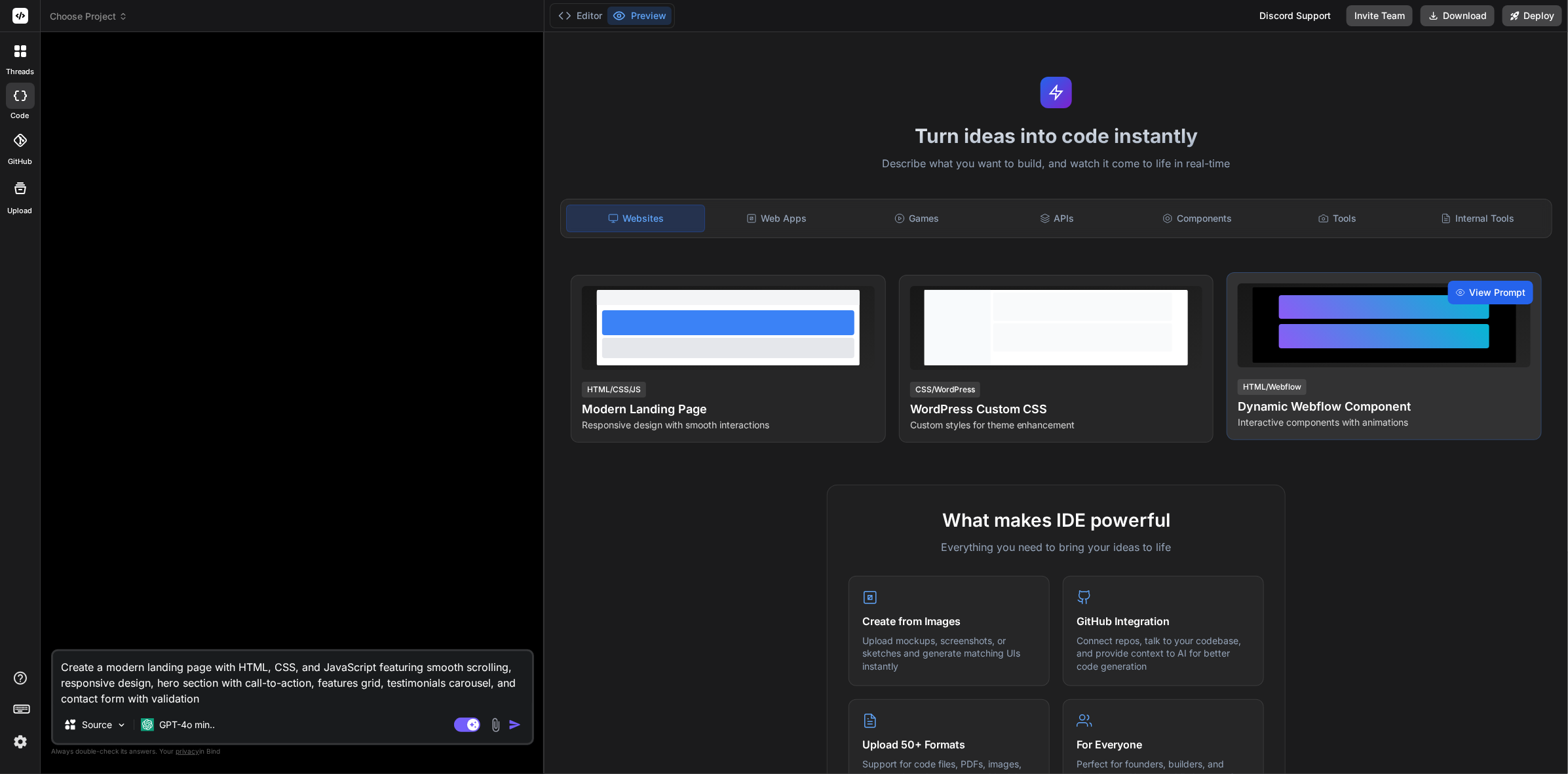
type textarea "Create a modern landing page with HTML, CSS, and JavaScript featuring smooth sc…"
click at [1456, 295] on icon at bounding box center [1460, 292] width 9 height 9
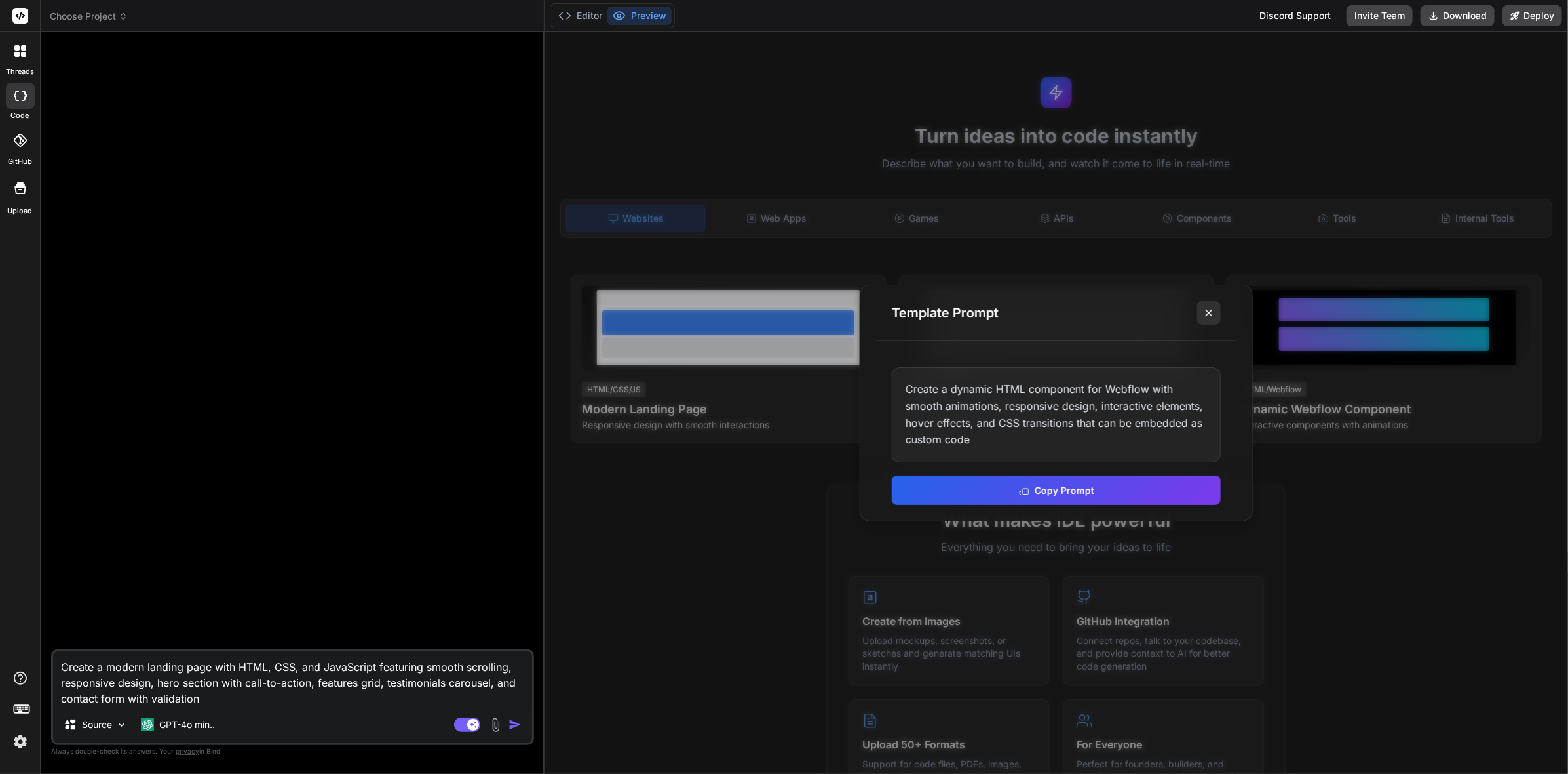
click at [1208, 312] on line at bounding box center [1208, 313] width 6 height 6
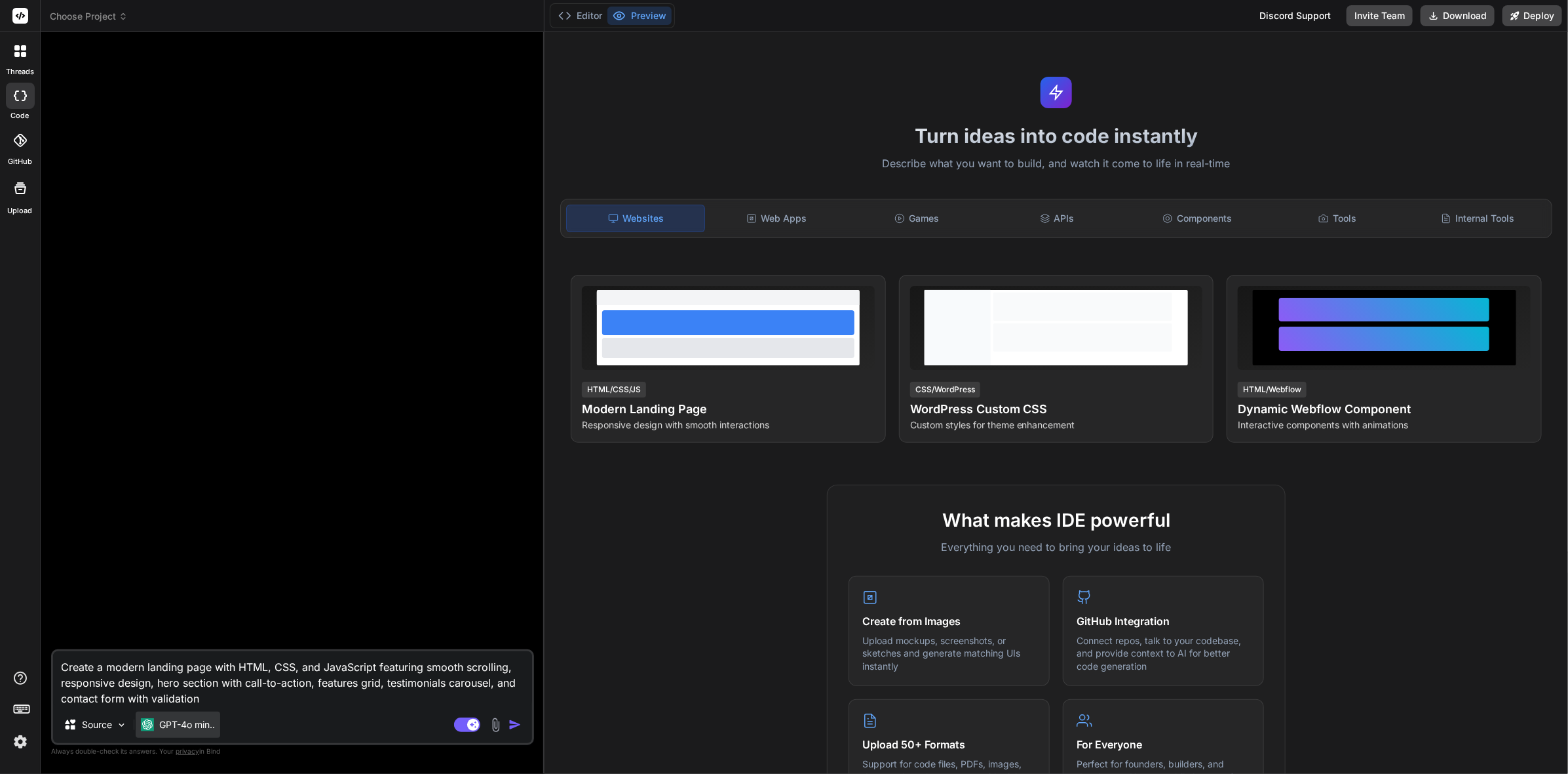
click at [166, 721] on p "GPT-4o min.." at bounding box center [187, 724] width 56 height 13
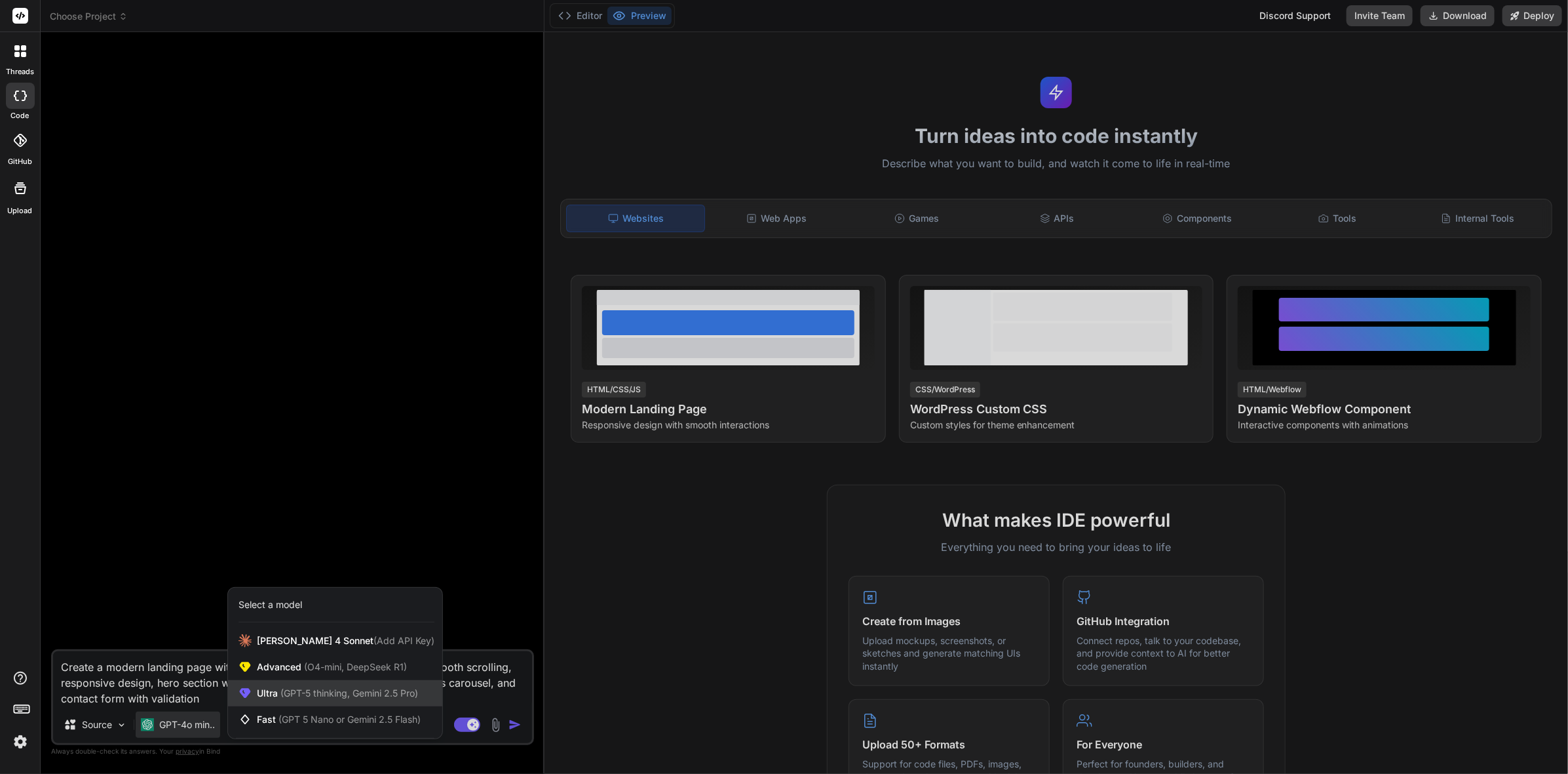
click at [287, 689] on span "(GPT-5 thinking, Gemini 2.5 Pro)" at bounding box center [347, 693] width 140 height 11
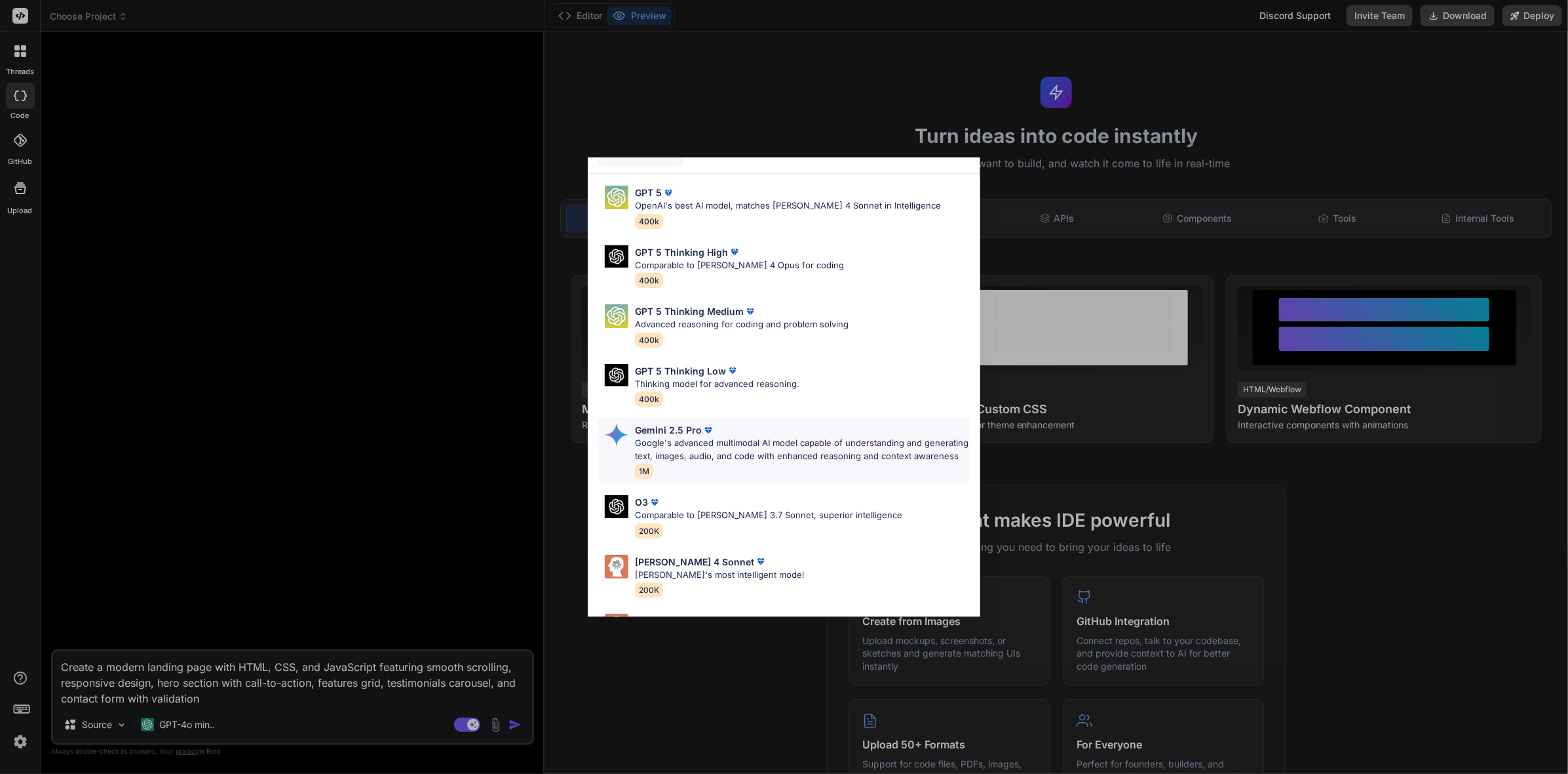
scroll to position [93, 0]
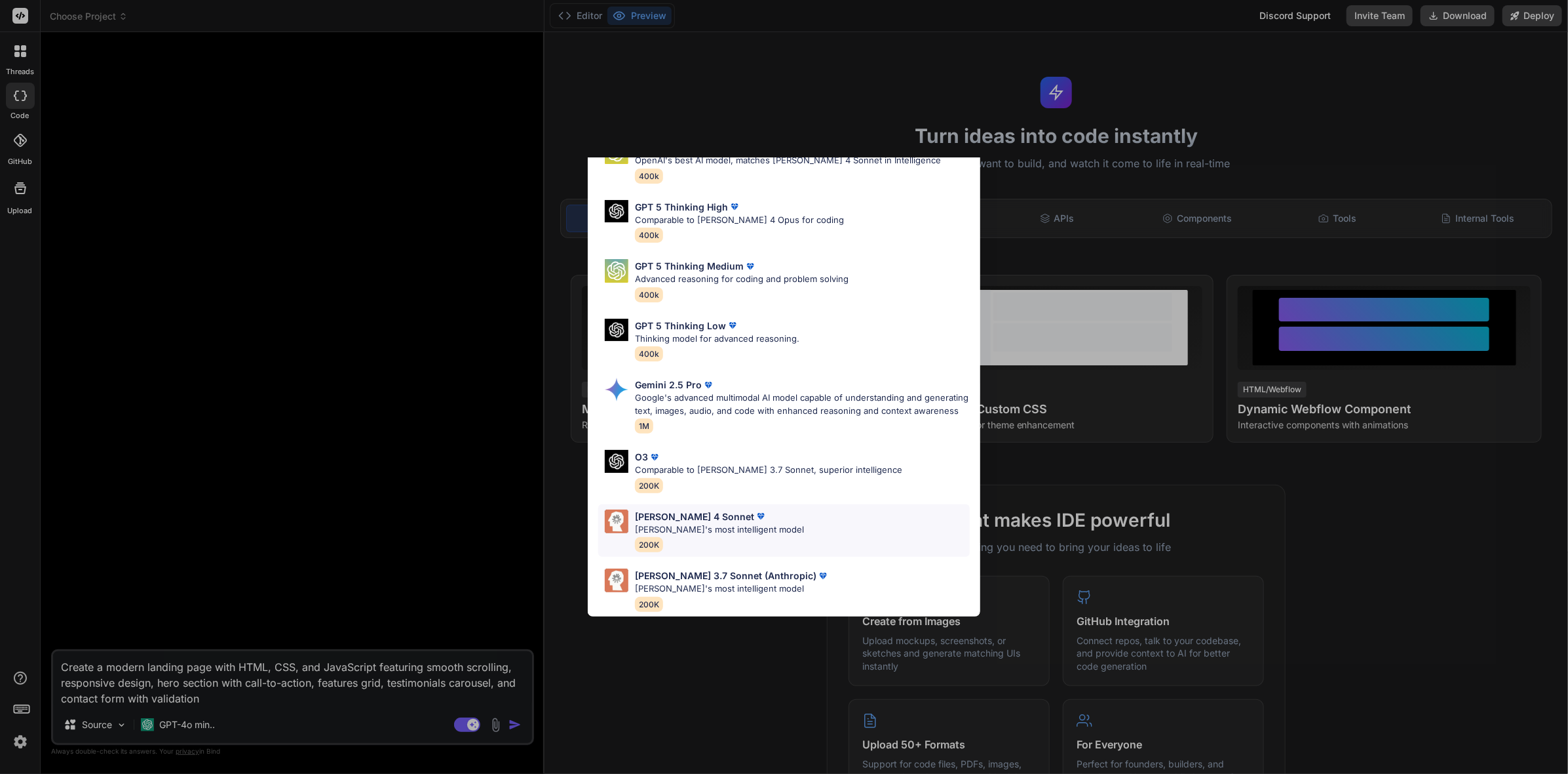
click at [712, 523] on p "[PERSON_NAME]'s most intelligent model" at bounding box center [719, 530] width 169 height 13
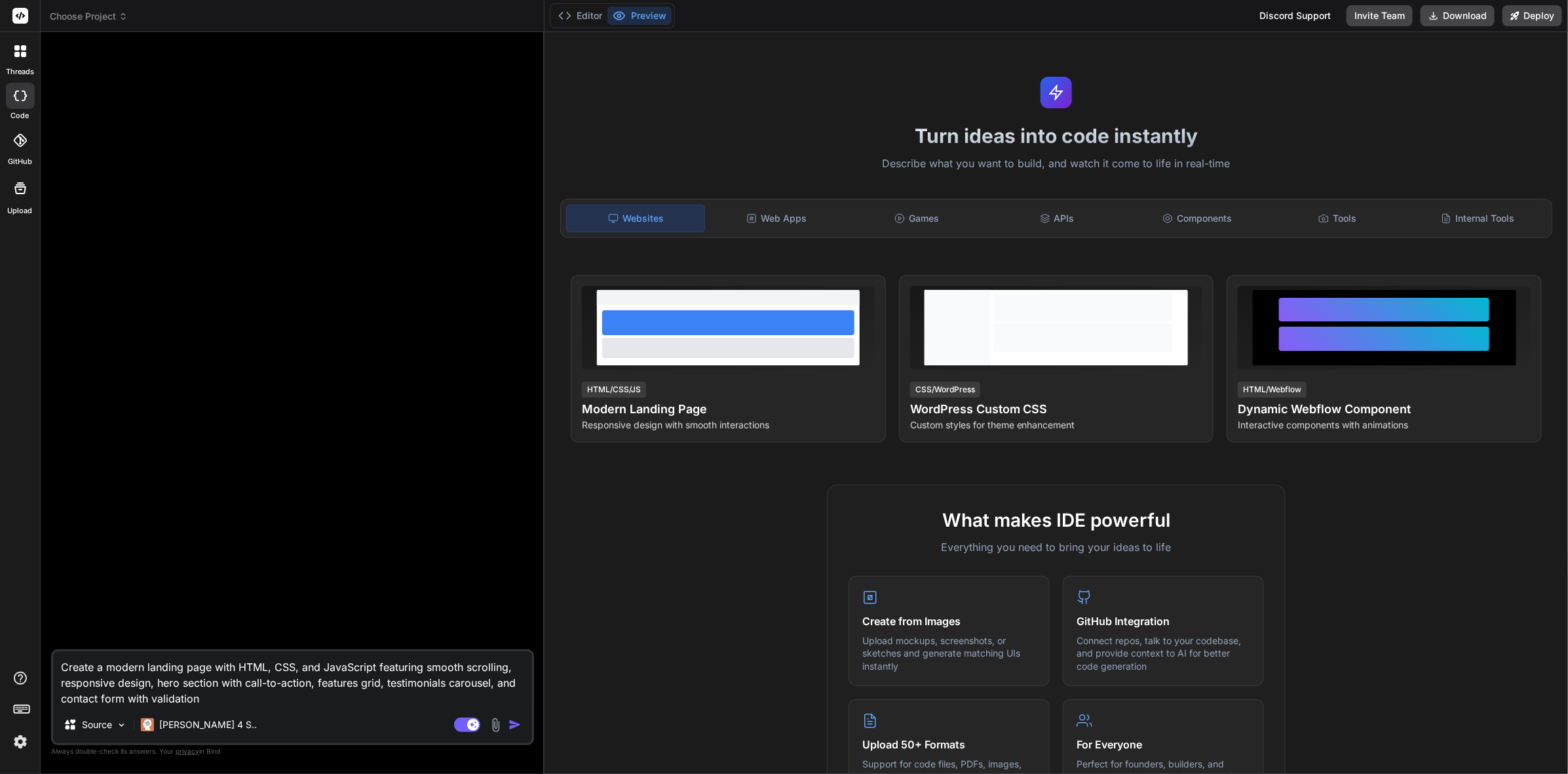
click at [510, 720] on img "button" at bounding box center [515, 724] width 13 height 13
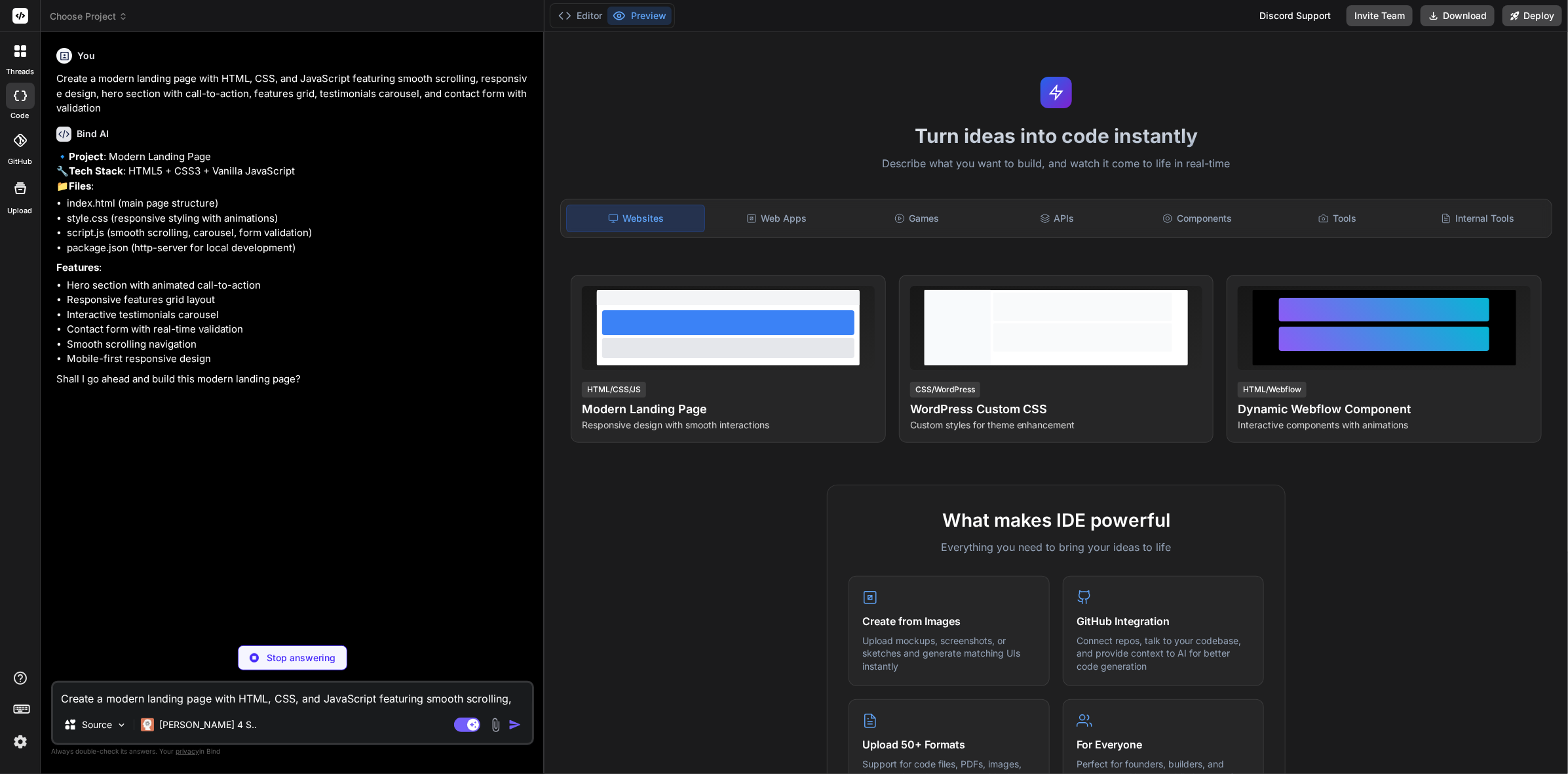
type textarea "x"
click at [277, 686] on textarea "Create a modern landing page with HTML, CSS, and JavaScript featuring smooth sc…" at bounding box center [292, 694] width 479 height 23
type textarea "p"
type textarea "x"
type textarea "pr"
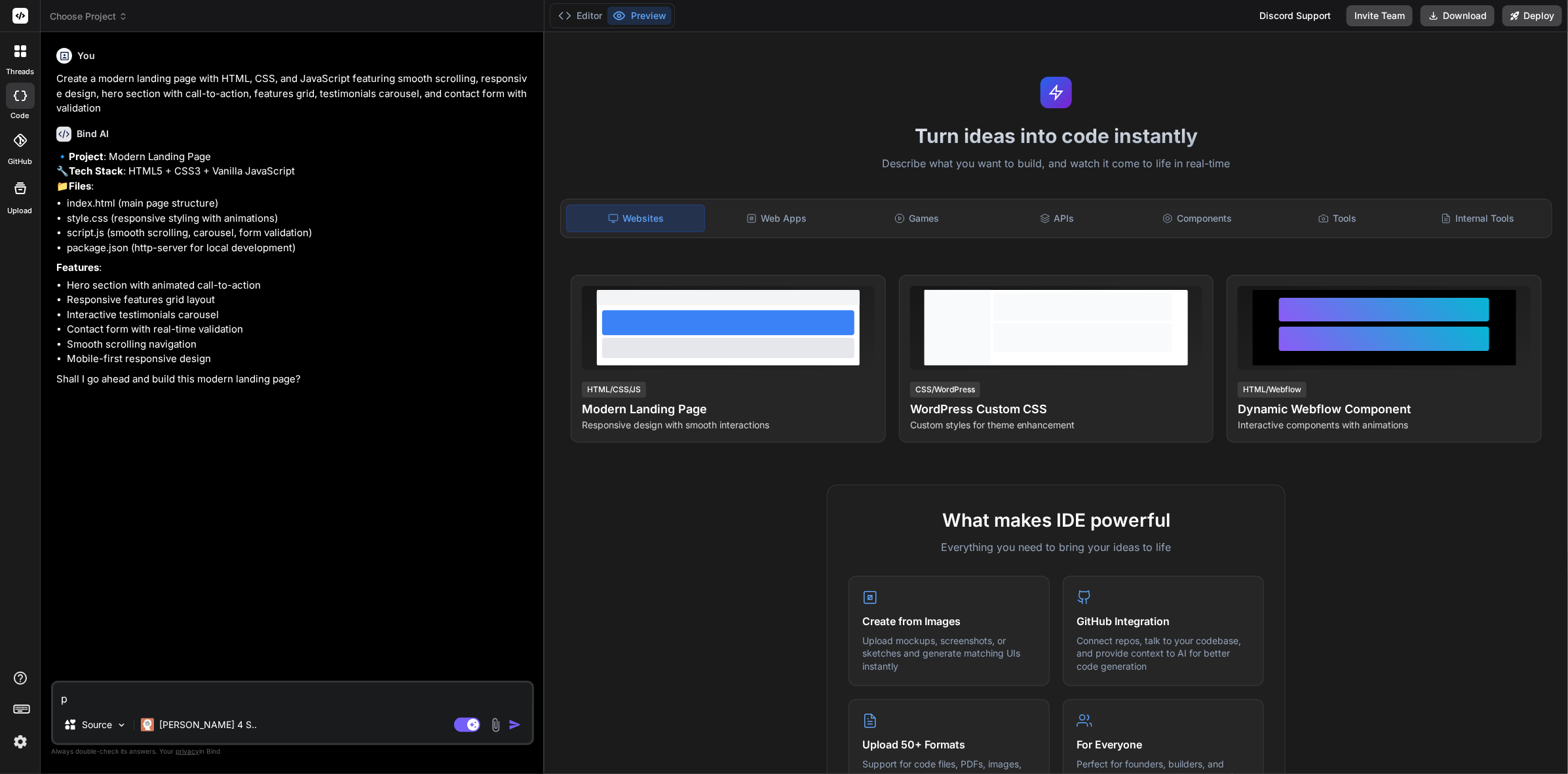
type textarea "x"
type textarea "pro"
type textarea "x"
type textarea "proc"
type textarea "x"
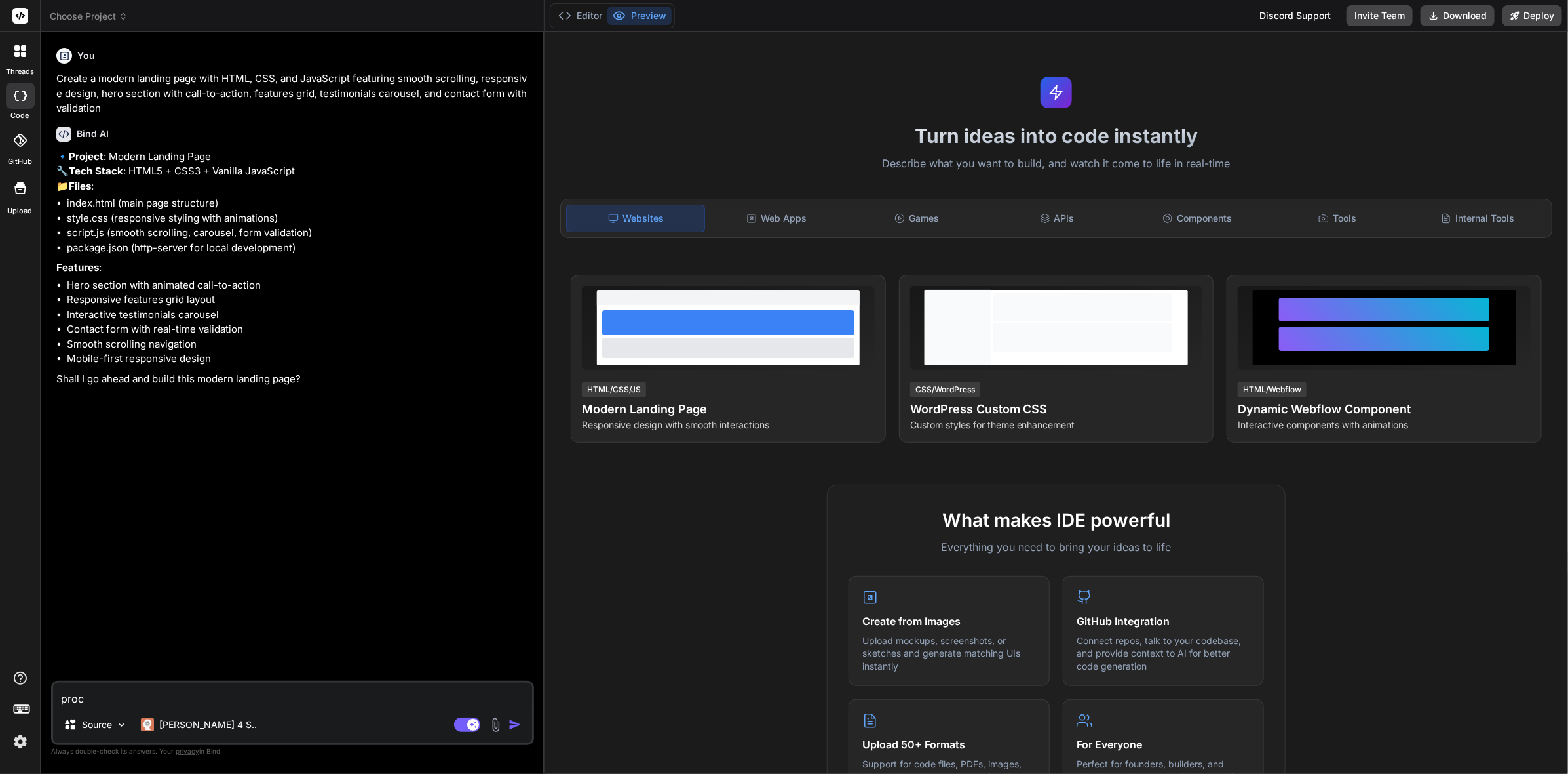
type textarea "proce"
type textarea "x"
type textarea "procee"
type textarea "x"
type textarea "proceed"
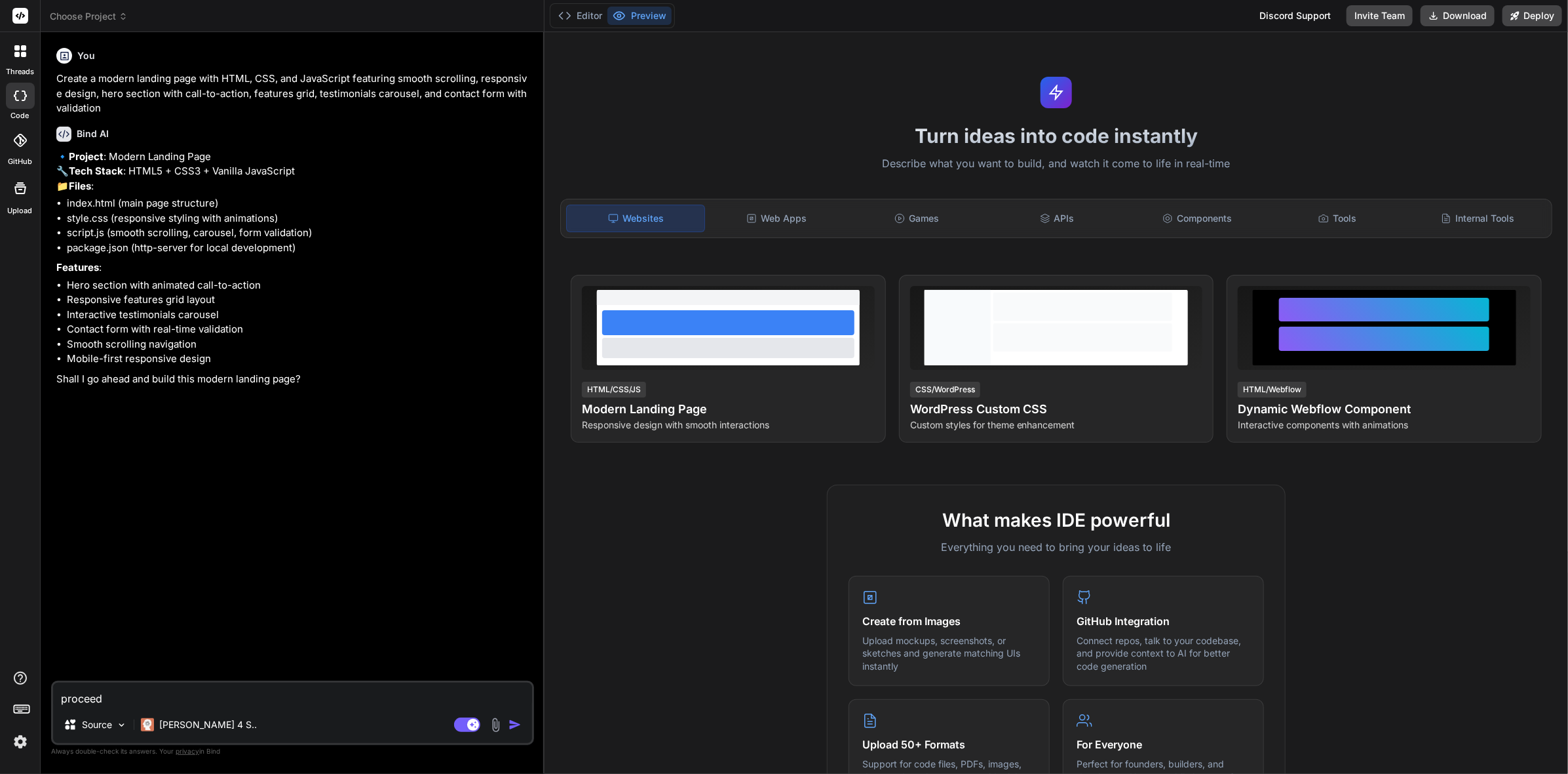
type textarea "x"
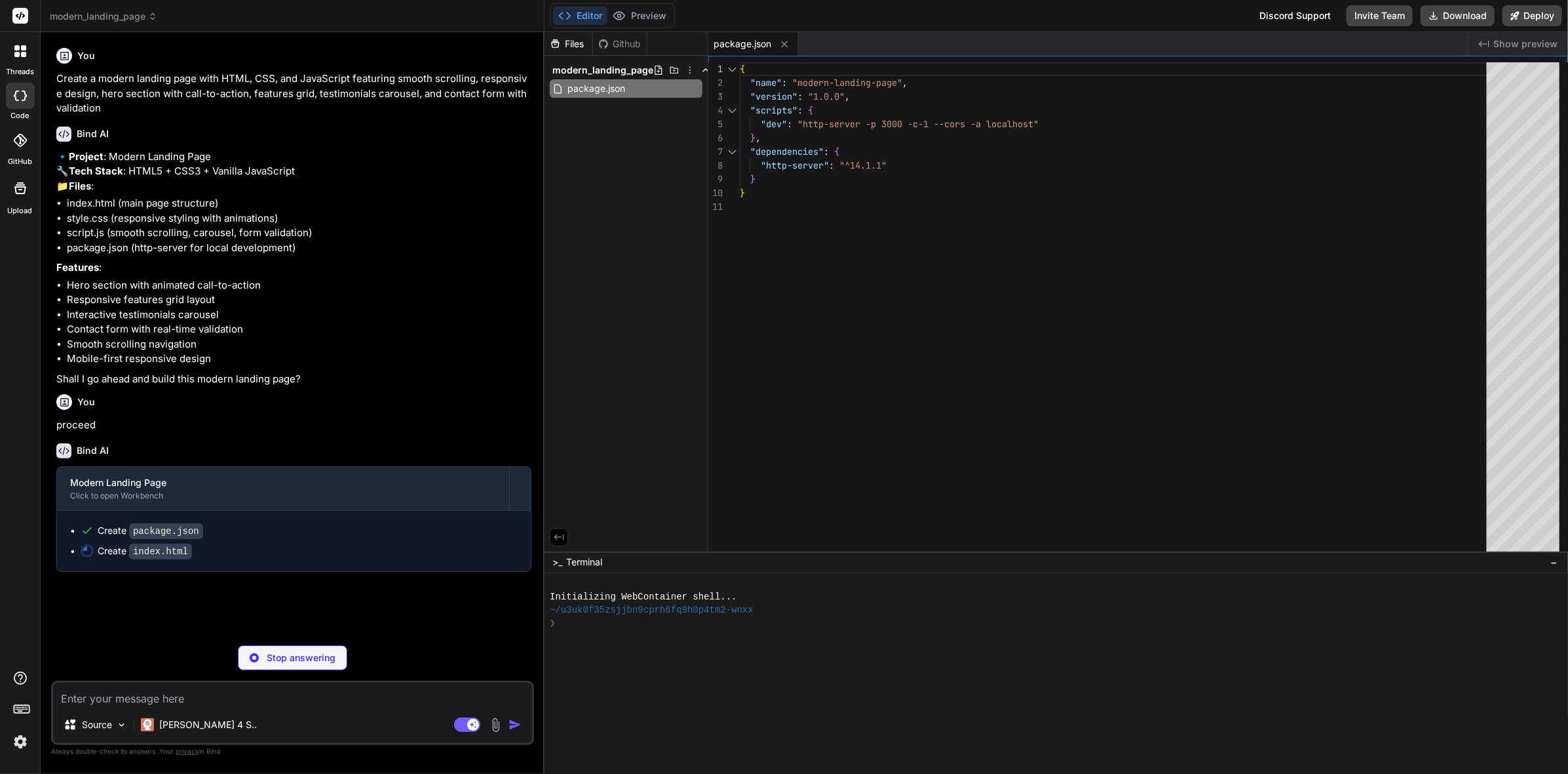
type textarea "x"
type textarea "<script src="script.js"></script> </body> </html>"
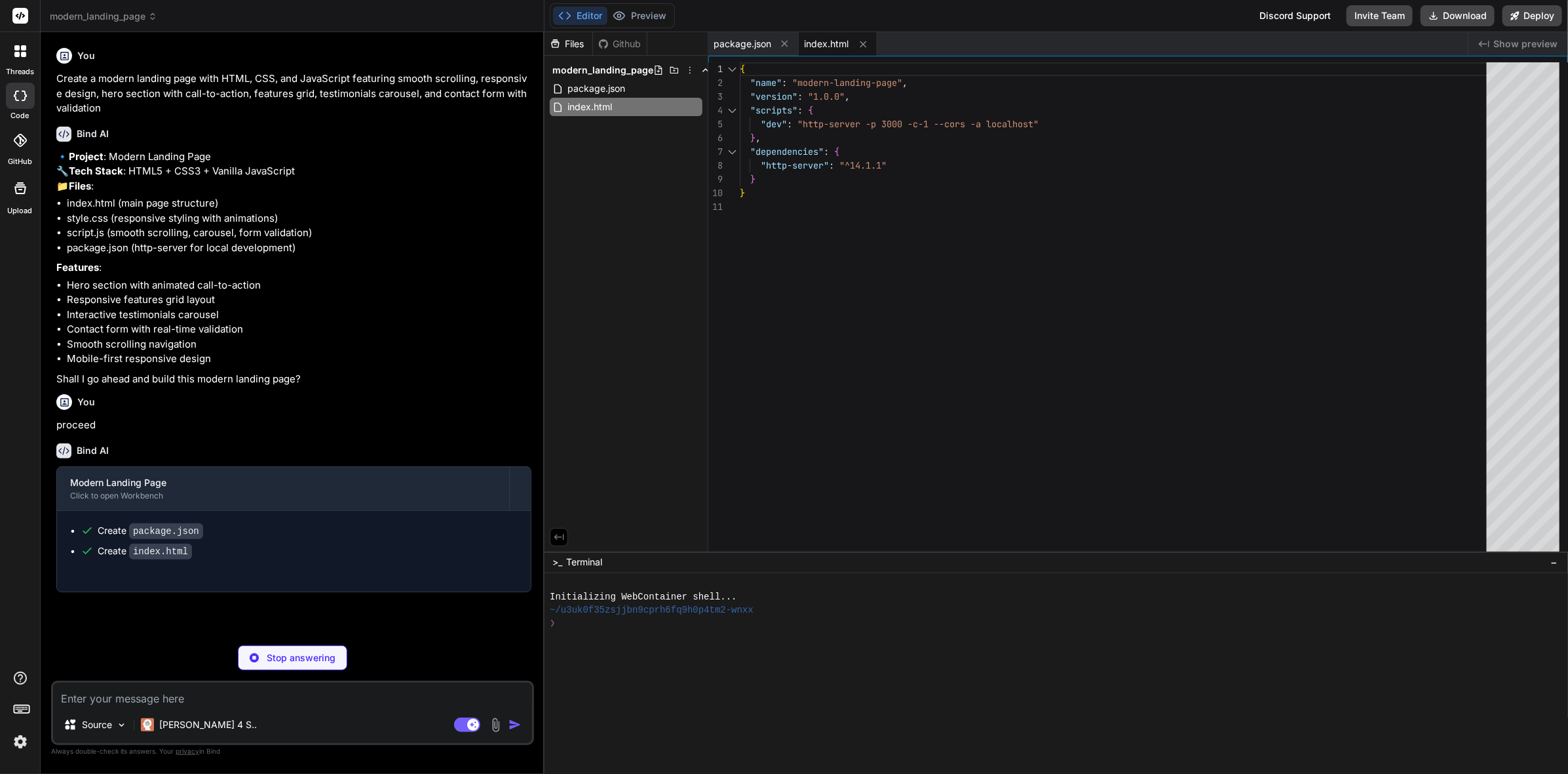
type textarea "x"
type textarea "padding: 1.5rem; } }"
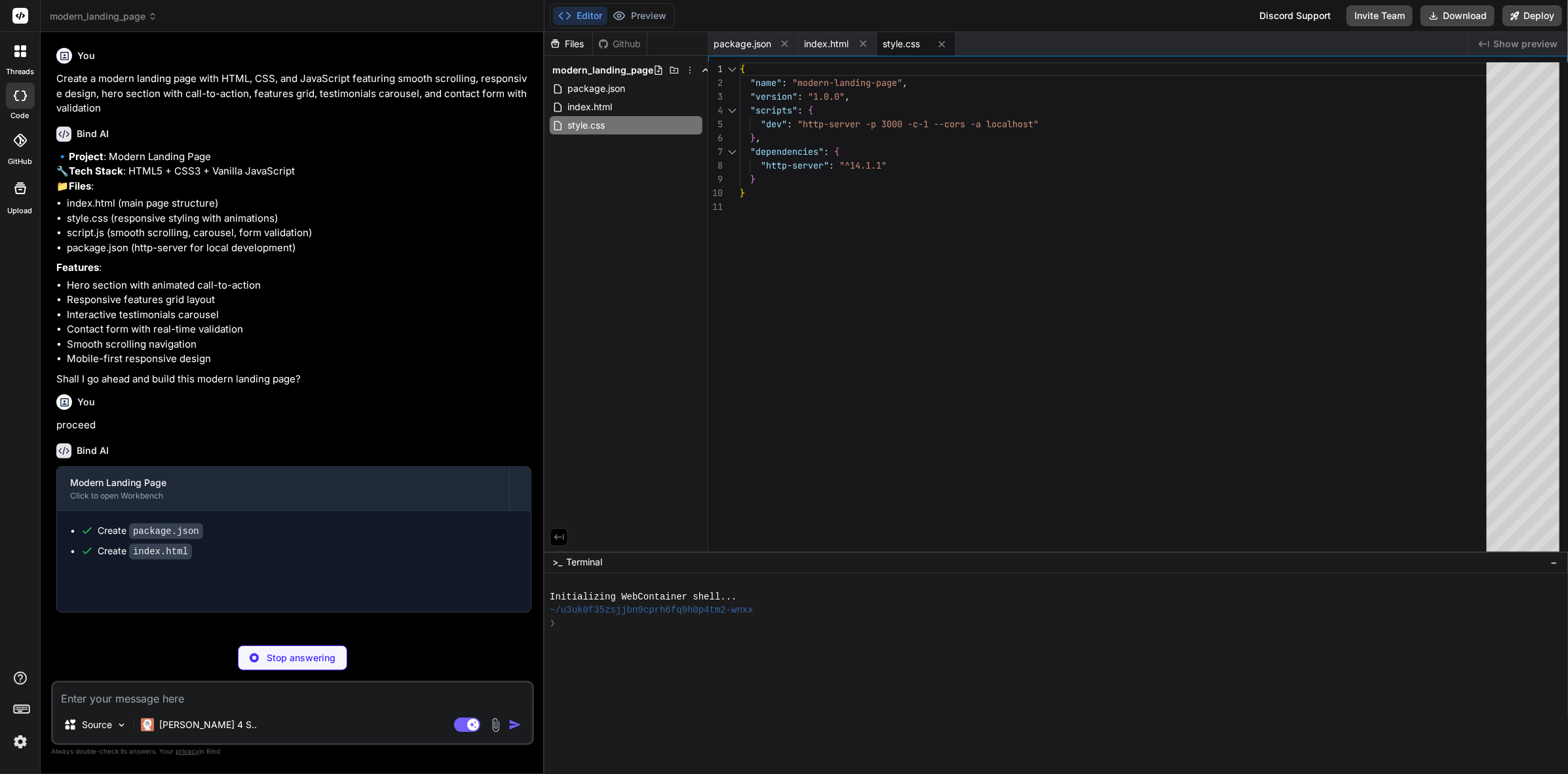
type textarea "x"
type textarea "}); img.style.opacity = '0'; }); });"
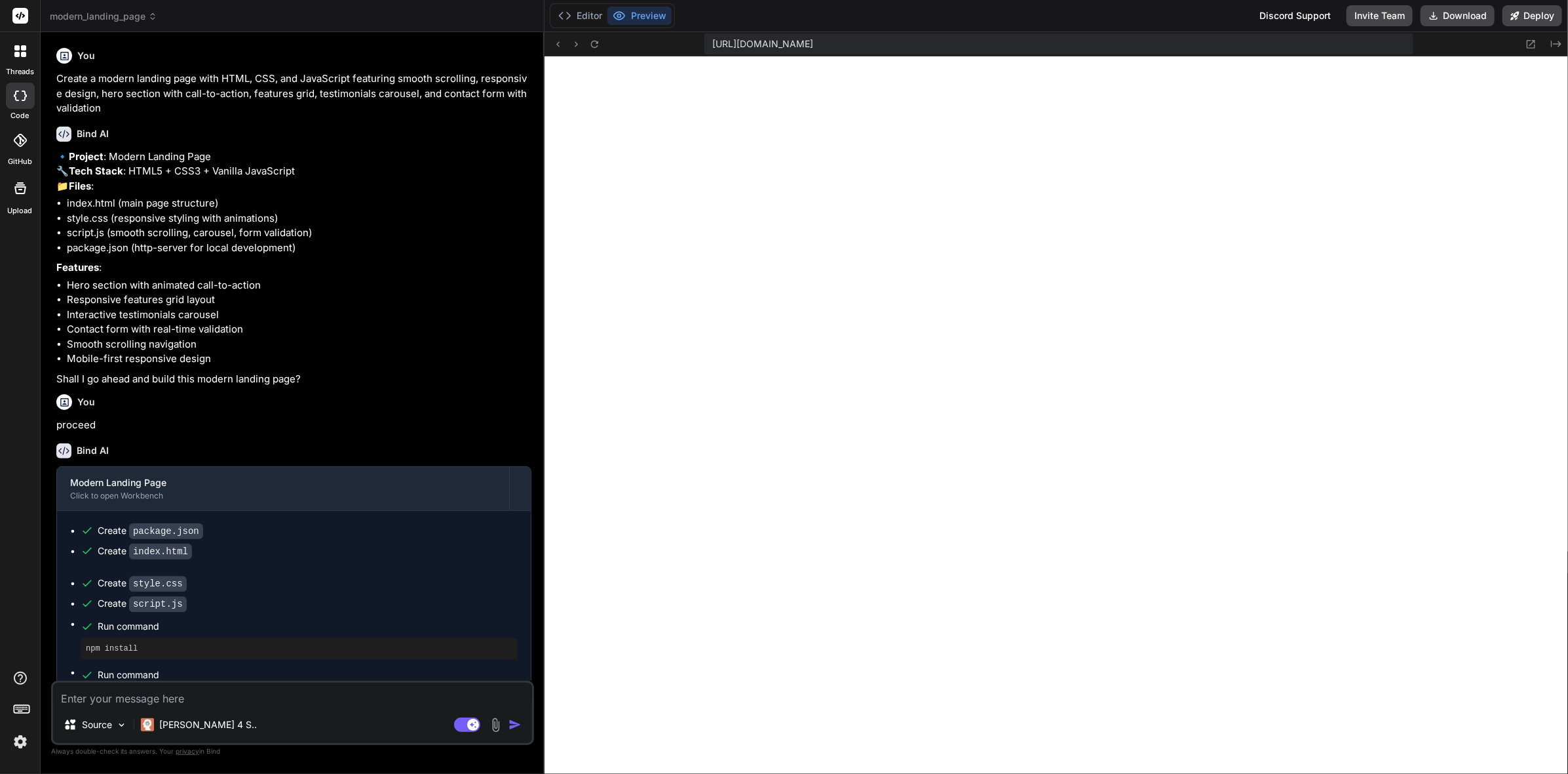
scroll to position [540, 0]
click at [1525, 21] on button "Deploy" at bounding box center [1532, 16] width 60 height 21
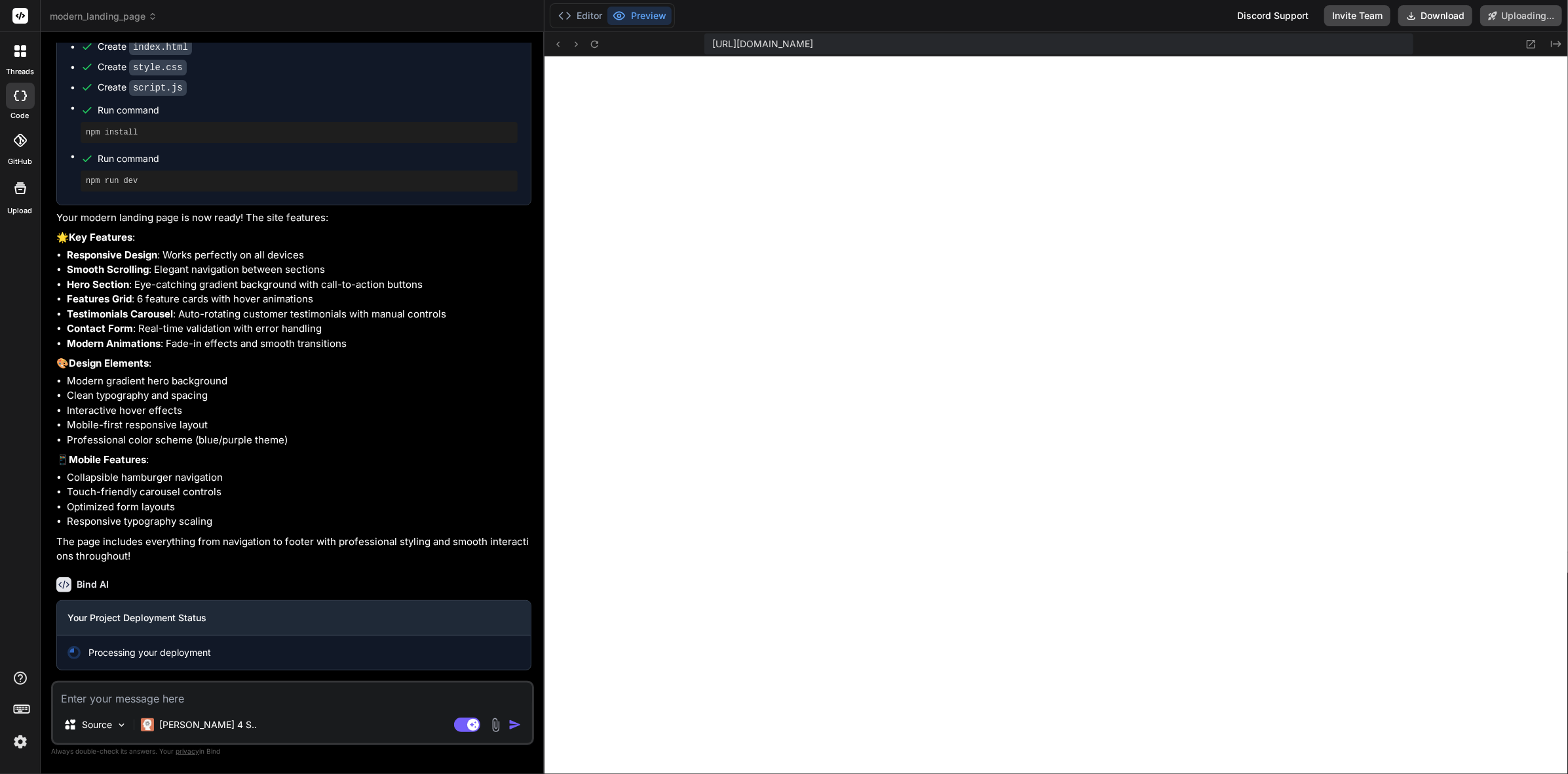
scroll to position [531, 0]
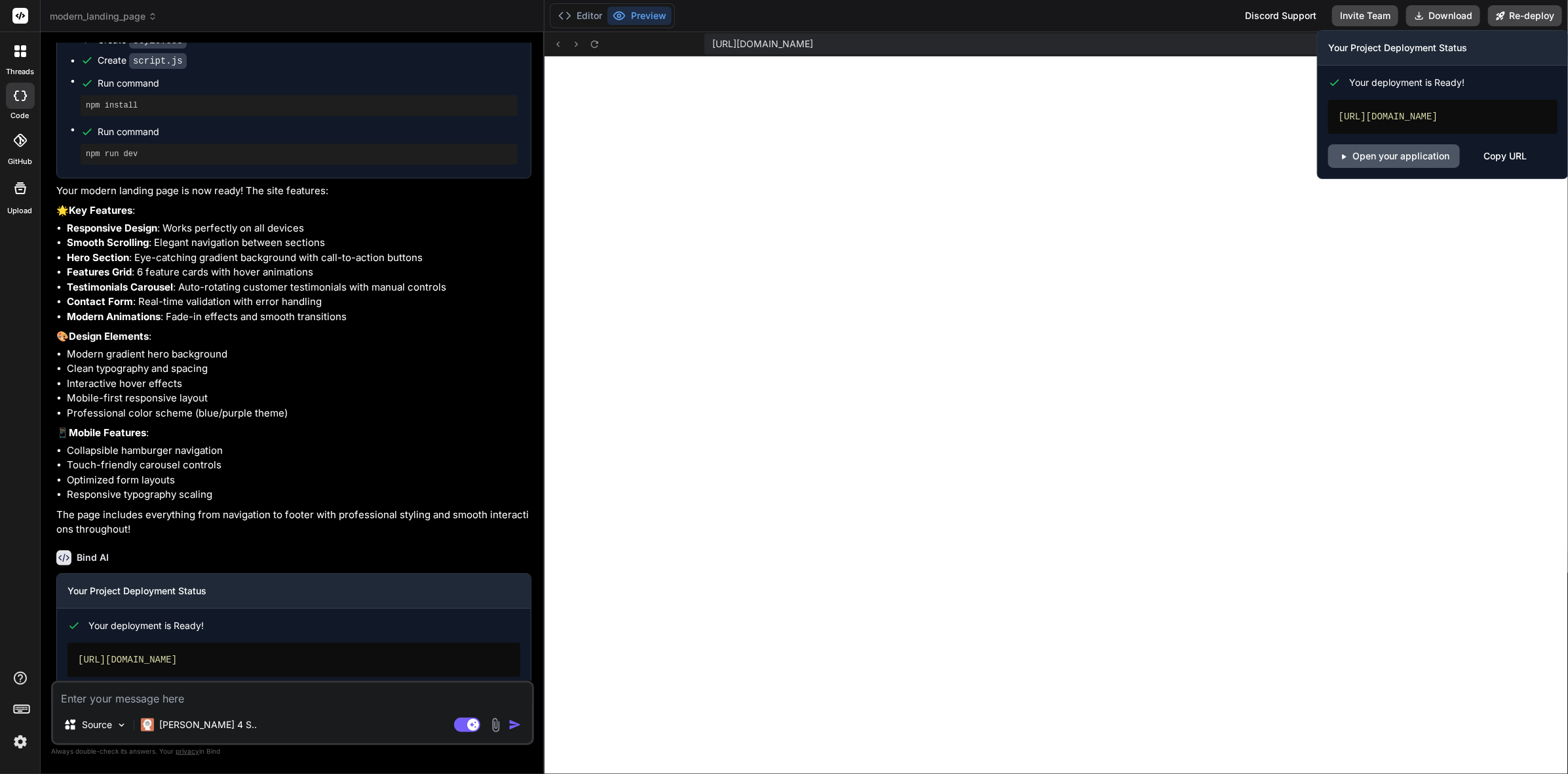
click at [1371, 168] on link "Open your application" at bounding box center [1394, 156] width 132 height 23
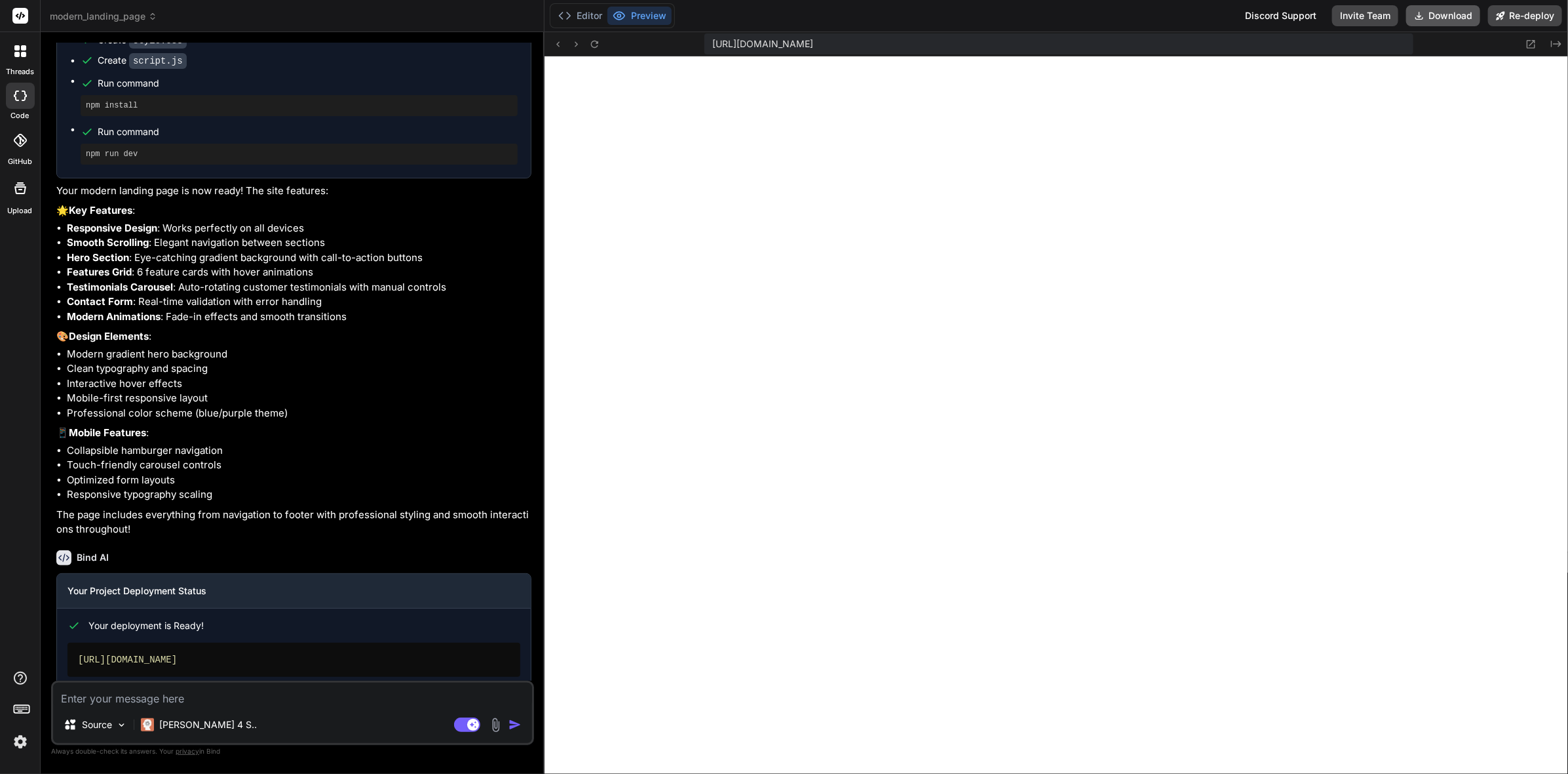
click at [1463, 12] on button "Download" at bounding box center [1443, 16] width 74 height 21
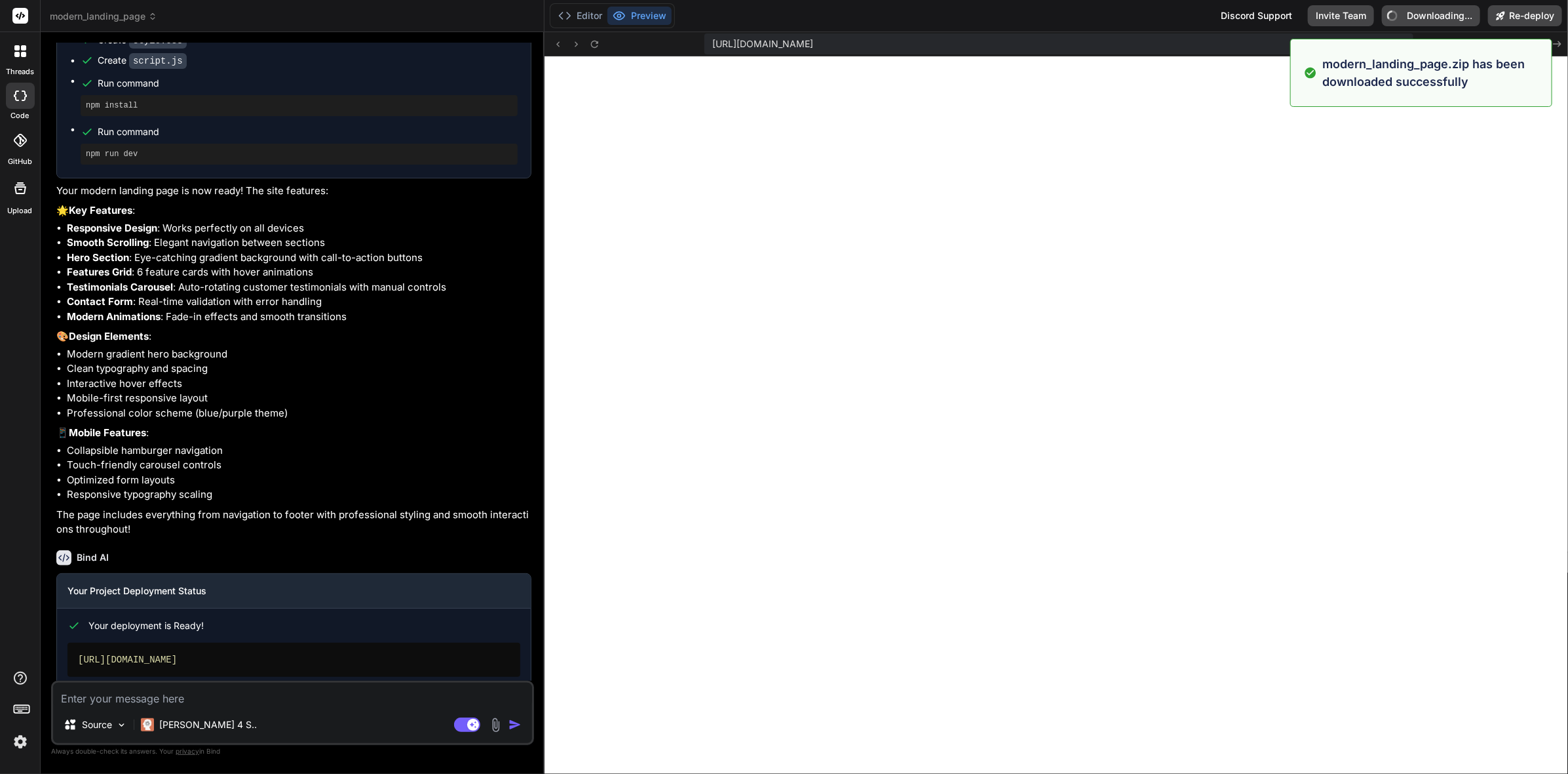
type textarea "x"
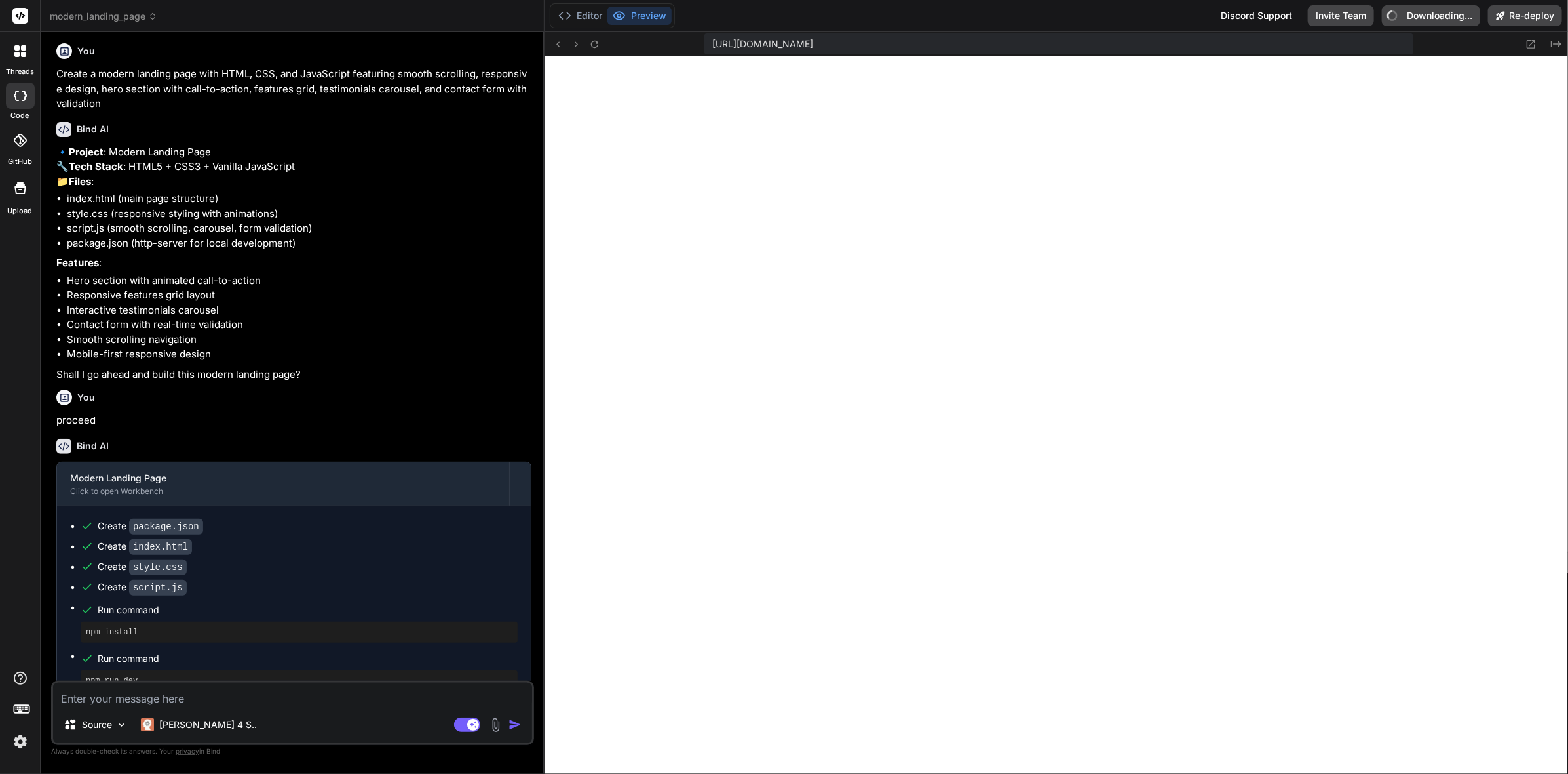
scroll to position [0, 0]
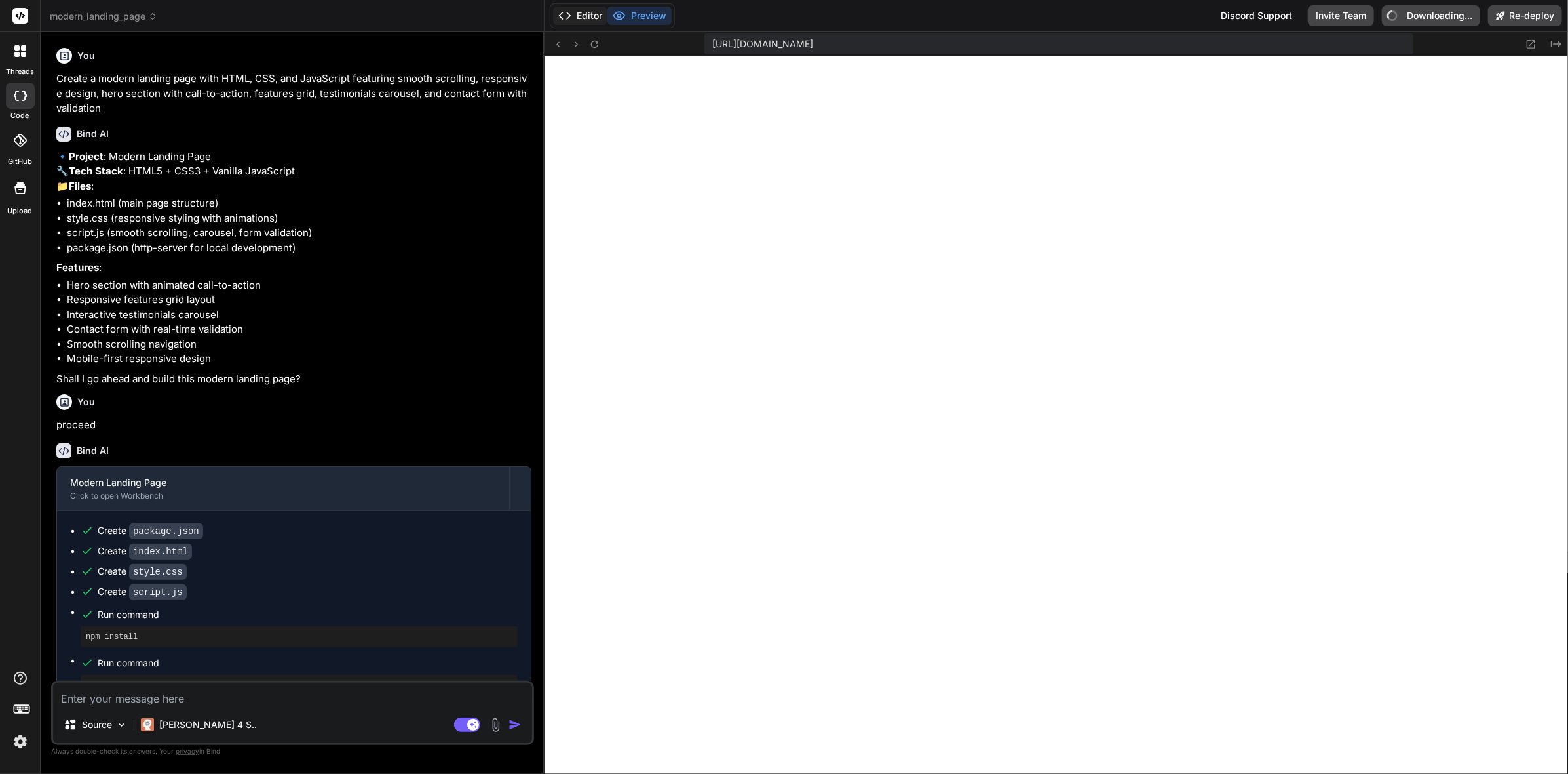
click at [587, 11] on button "Editor" at bounding box center [580, 16] width 54 height 19
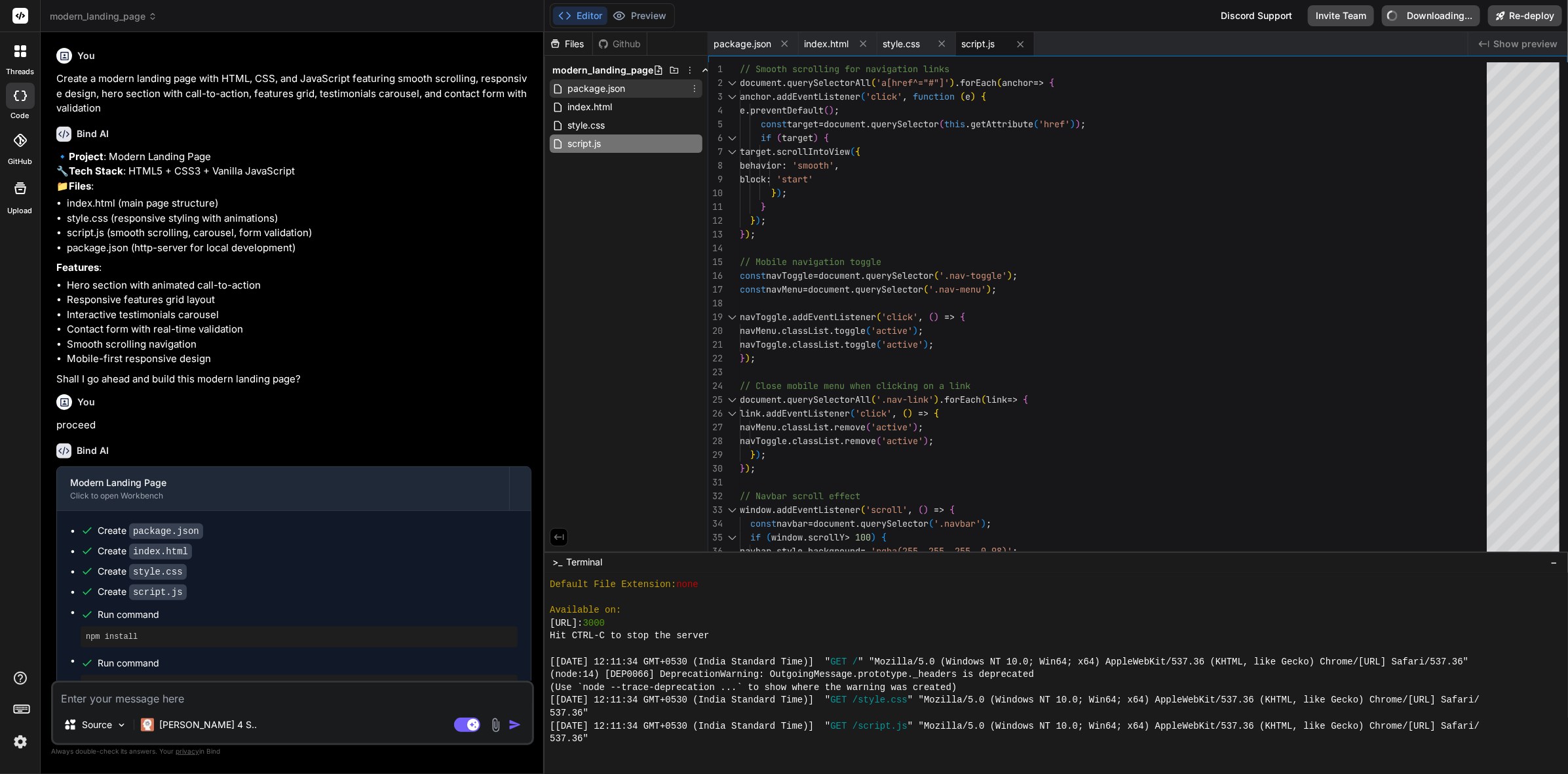
click at [658, 92] on div "package.json" at bounding box center [625, 88] width 153 height 19
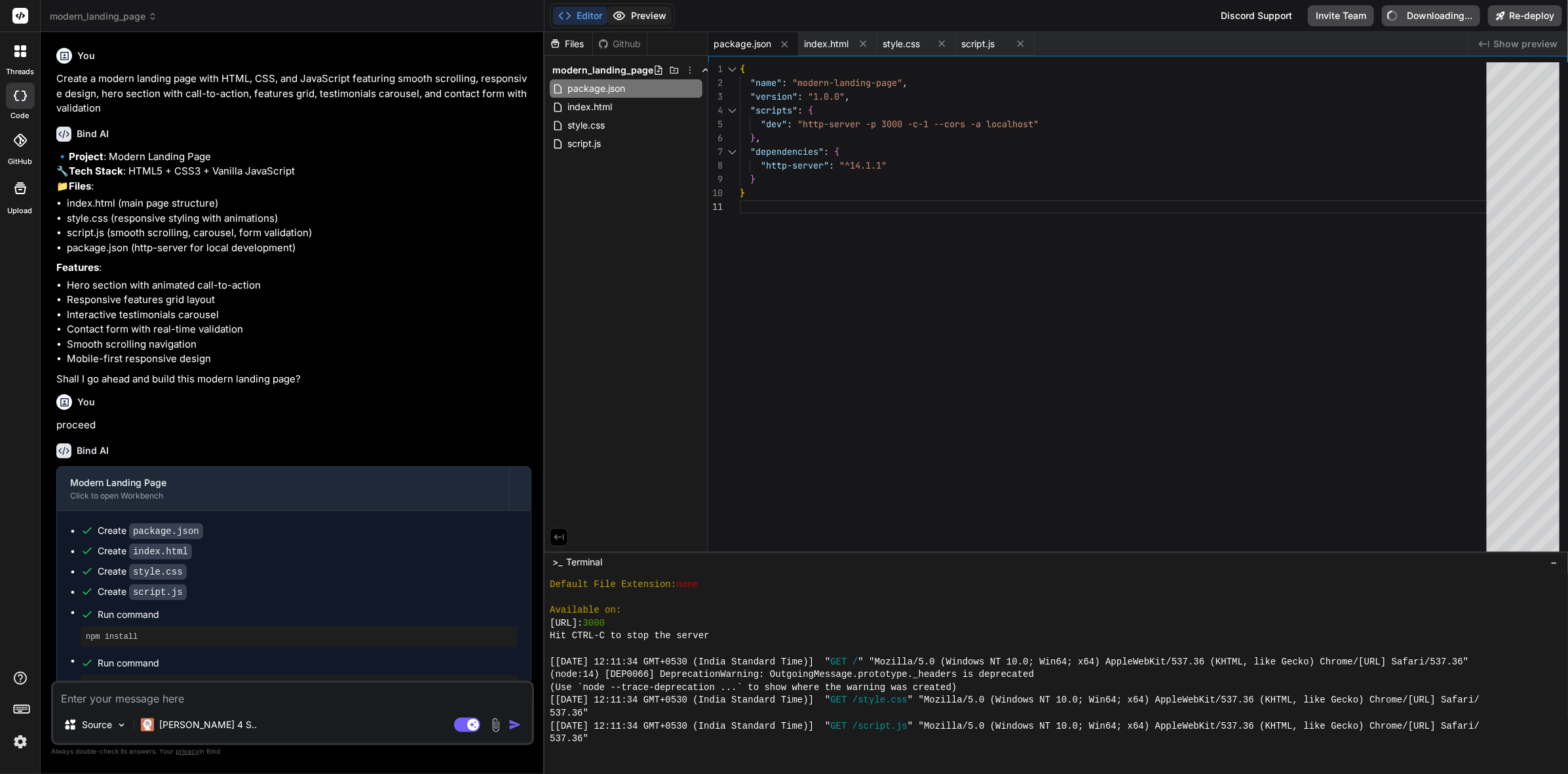
type textarea "x"
